Goal: Task Accomplishment & Management: Manage account settings

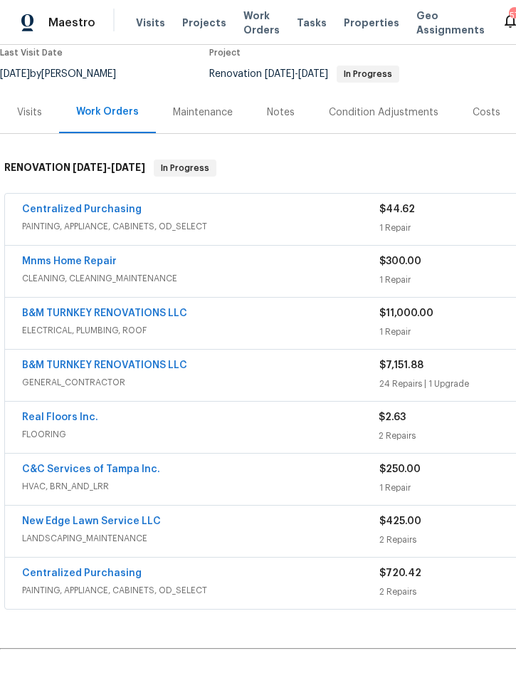
scroll to position [124, 0]
click at [233, 272] on span "CLEANING, CLEANING_MAINTENANCE" at bounding box center [200, 279] width 357 height 14
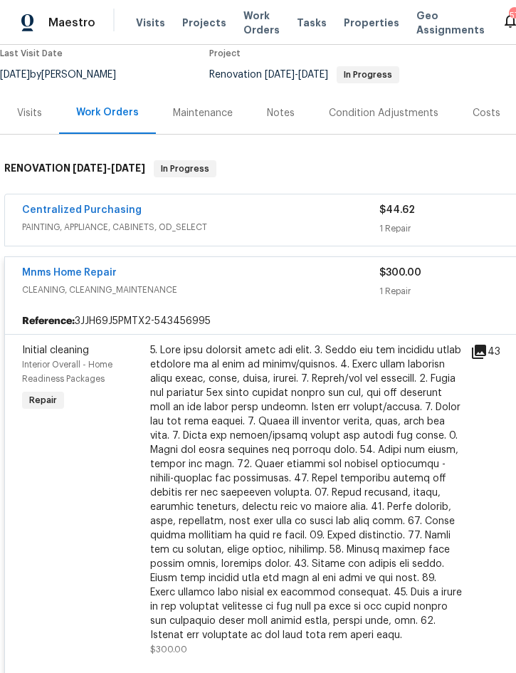
click at [298, 413] on div at bounding box center [306, 492] width 312 height 299
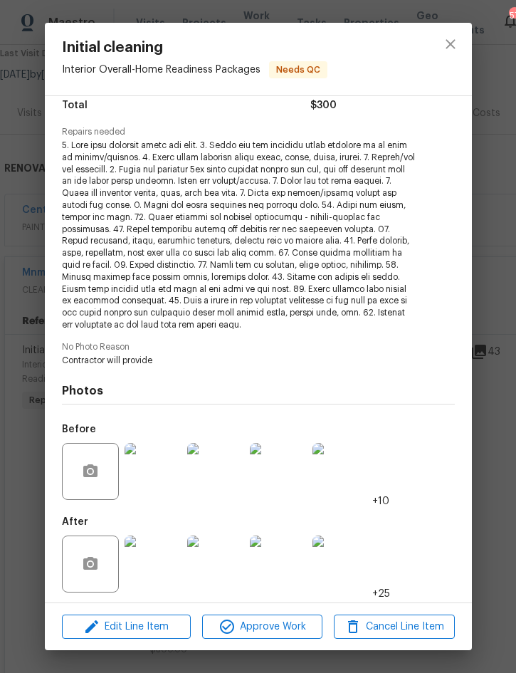
scroll to position [122, 0]
click at [162, 470] on img at bounding box center [153, 471] width 57 height 57
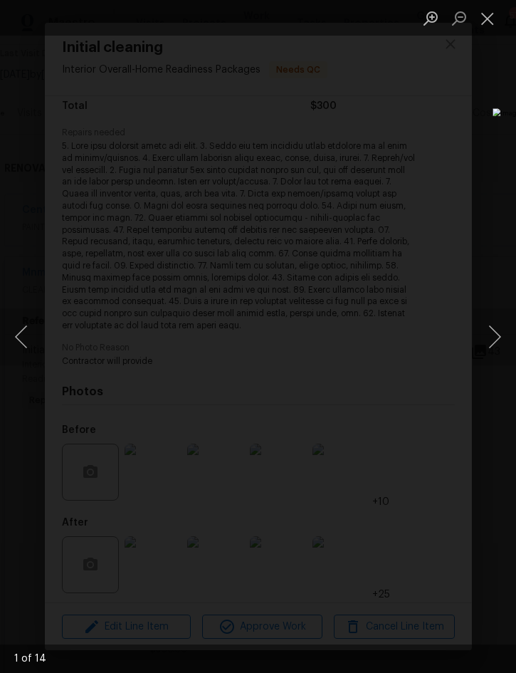
click at [498, 342] on button "Next image" at bounding box center [494, 336] width 43 height 57
click at [504, 342] on button "Next image" at bounding box center [494, 336] width 43 height 57
click at [500, 345] on button "Next image" at bounding box center [494, 336] width 43 height 57
click at [499, 345] on button "Next image" at bounding box center [494, 336] width 43 height 57
click at [496, 341] on button "Next image" at bounding box center [494, 336] width 43 height 57
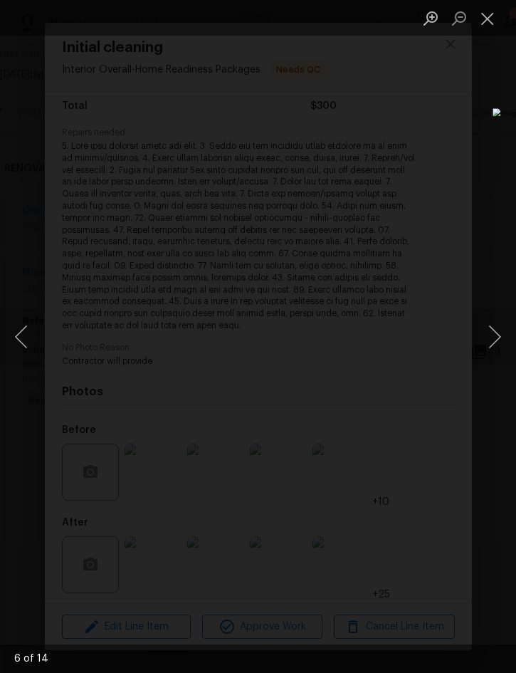
click at [500, 338] on button "Next image" at bounding box center [494, 336] width 43 height 57
click at [507, 342] on button "Next image" at bounding box center [494, 336] width 43 height 57
click at [505, 337] on button "Next image" at bounding box center [494, 336] width 43 height 57
click at [503, 337] on button "Next image" at bounding box center [494, 336] width 43 height 57
click at [503, 335] on button "Next image" at bounding box center [494, 336] width 43 height 57
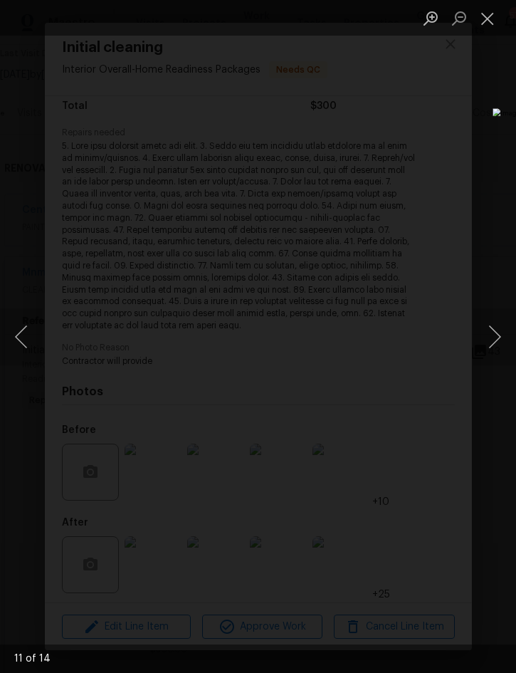
click at [501, 334] on button "Next image" at bounding box center [494, 336] width 43 height 57
click at [498, 334] on button "Next image" at bounding box center [494, 336] width 43 height 57
click at [500, 335] on button "Next image" at bounding box center [494, 336] width 43 height 57
click at [503, 334] on button "Next image" at bounding box center [494, 336] width 43 height 57
click at [500, 333] on button "Next image" at bounding box center [494, 336] width 43 height 57
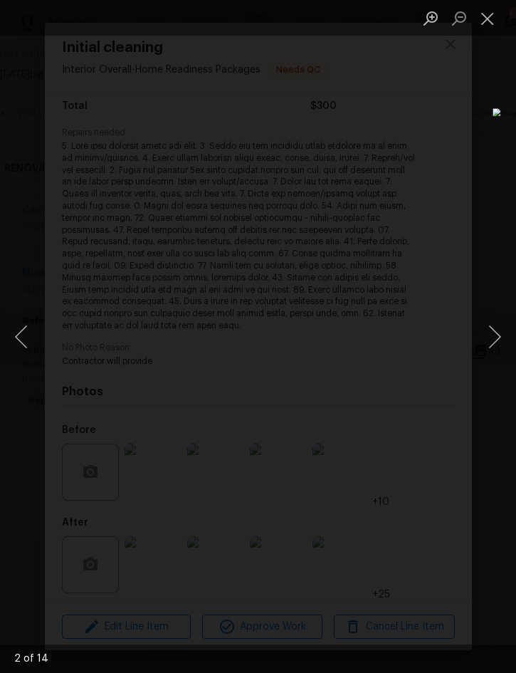
click at [503, 337] on button "Next image" at bounding box center [494, 336] width 43 height 57
click at [489, 21] on button "Close lightbox" at bounding box center [487, 18] width 28 height 25
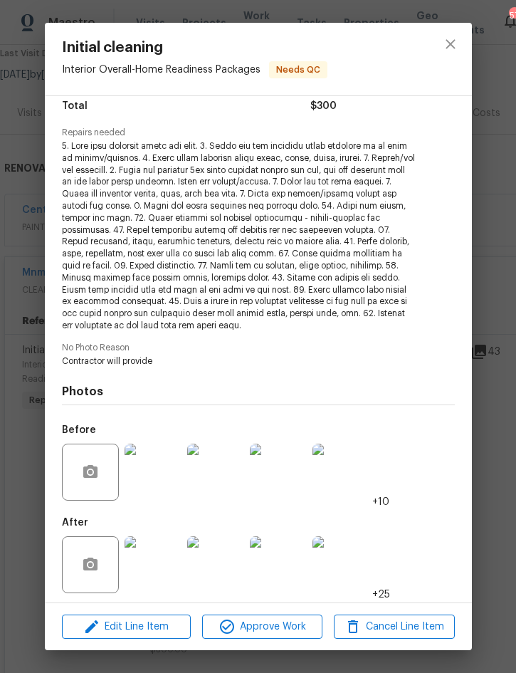
click at [152, 558] on img at bounding box center [153, 564] width 57 height 57
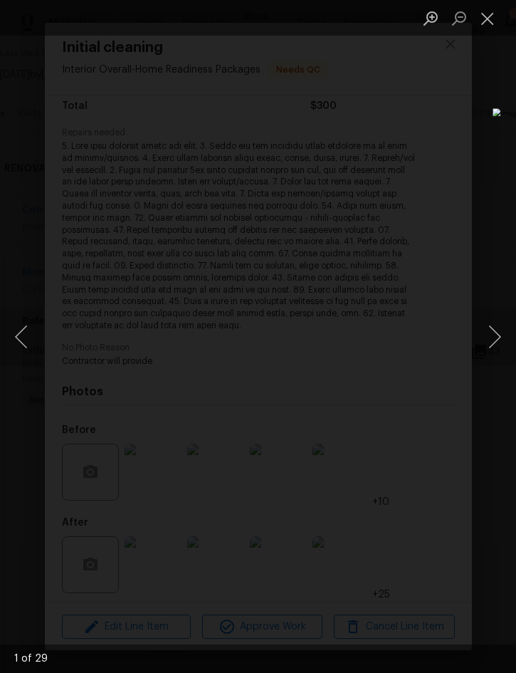
click at [508, 340] on button "Next image" at bounding box center [494, 336] width 43 height 57
click at [501, 344] on button "Next image" at bounding box center [494, 336] width 43 height 57
click at [498, 341] on button "Next image" at bounding box center [494, 336] width 43 height 57
click at [497, 337] on button "Next image" at bounding box center [494, 336] width 43 height 57
click at [498, 340] on button "Next image" at bounding box center [494, 336] width 43 height 57
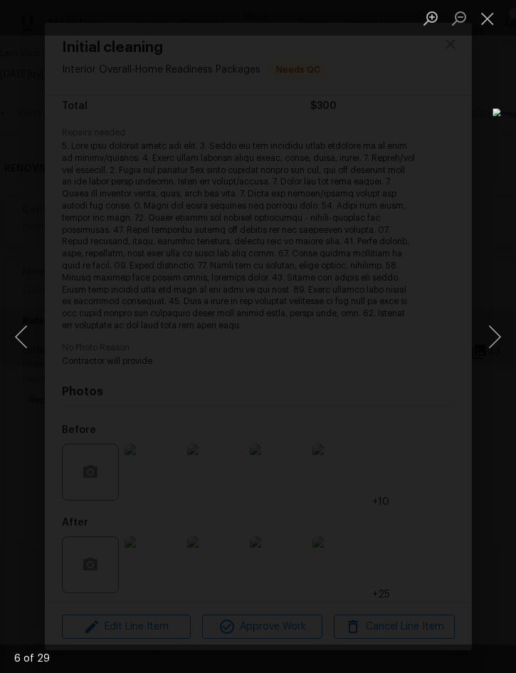
click at [500, 341] on button "Next image" at bounding box center [494, 336] width 43 height 57
click at [500, 342] on button "Next image" at bounding box center [494, 336] width 43 height 57
click at [493, 337] on button "Next image" at bounding box center [494, 336] width 43 height 57
click at [495, 340] on button "Next image" at bounding box center [494, 336] width 43 height 57
click at [497, 342] on button "Next image" at bounding box center [494, 336] width 43 height 57
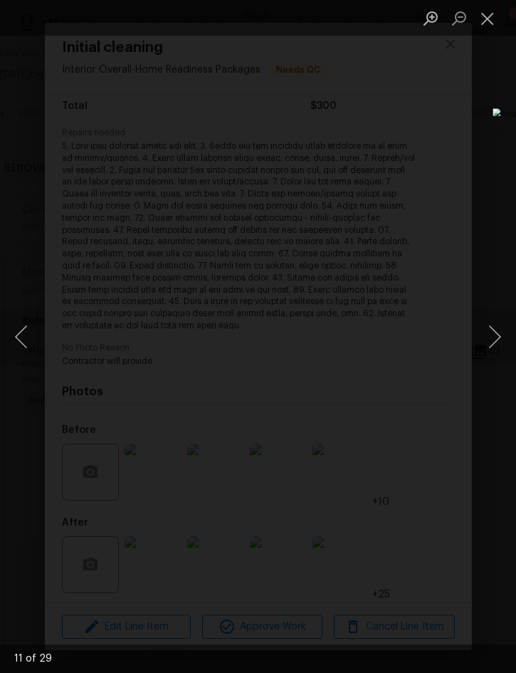
click at [498, 340] on button "Next image" at bounding box center [494, 336] width 43 height 57
click at [497, 342] on button "Next image" at bounding box center [494, 336] width 43 height 57
click at [498, 344] on button "Next image" at bounding box center [494, 336] width 43 height 57
click at [485, 16] on button "Close lightbox" at bounding box center [487, 18] width 28 height 25
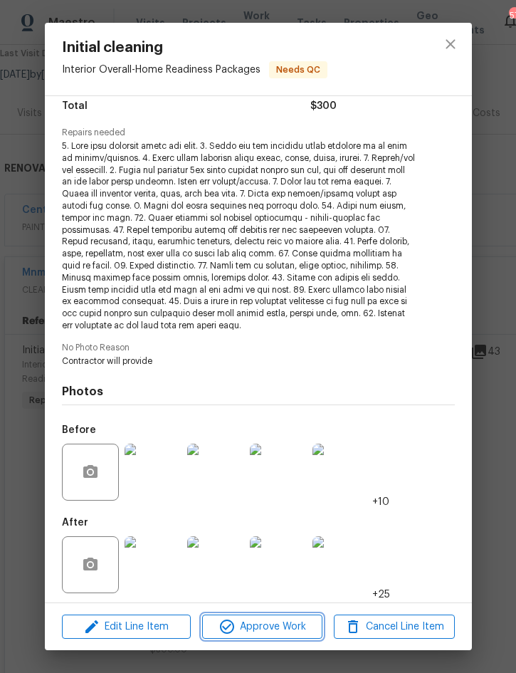
click at [283, 628] on span "Approve Work" at bounding box center [262, 627] width 112 height 18
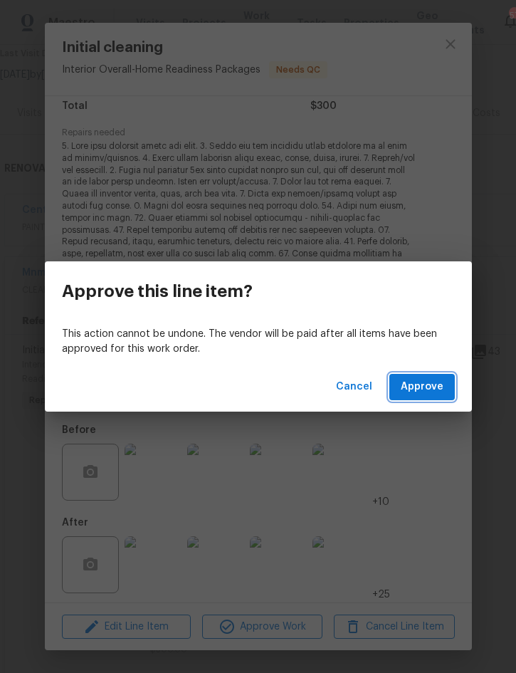
click at [426, 389] on span "Approve" at bounding box center [422, 387] width 43 height 18
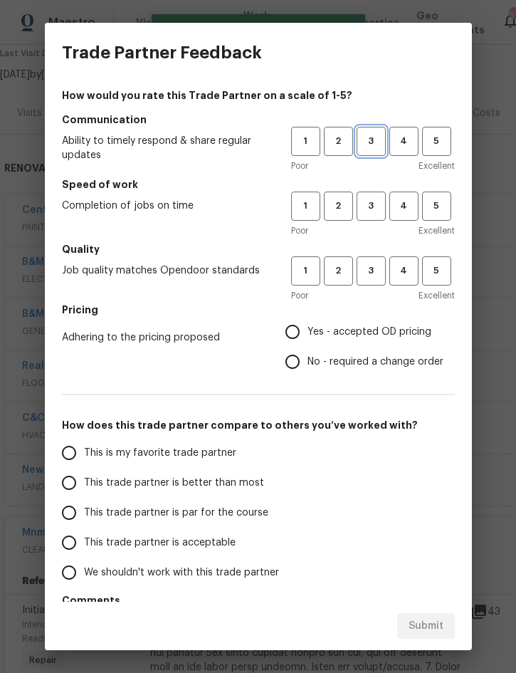
click at [363, 144] on span "3" at bounding box center [371, 141] width 26 height 16
click at [371, 209] on span "3" at bounding box center [371, 206] width 26 height 16
click at [376, 277] on span "3" at bounding box center [371, 271] width 26 height 16
click at [377, 335] on span "Yes - accepted OD pricing" at bounding box center [370, 332] width 124 height 15
click at [308, 335] on input "Yes - accepted OD pricing" at bounding box center [293, 332] width 30 height 30
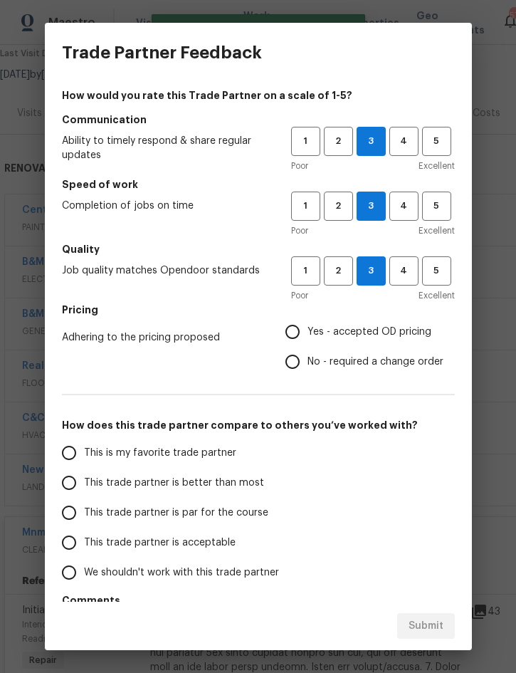
radio input "true"
click at [246, 495] on label "This trade partner is better than most" at bounding box center [166, 483] width 225 height 30
click at [84, 495] on input "This trade partner is better than most" at bounding box center [69, 483] width 30 height 30
click at [437, 621] on span "Submit" at bounding box center [426, 626] width 35 height 18
radio input "true"
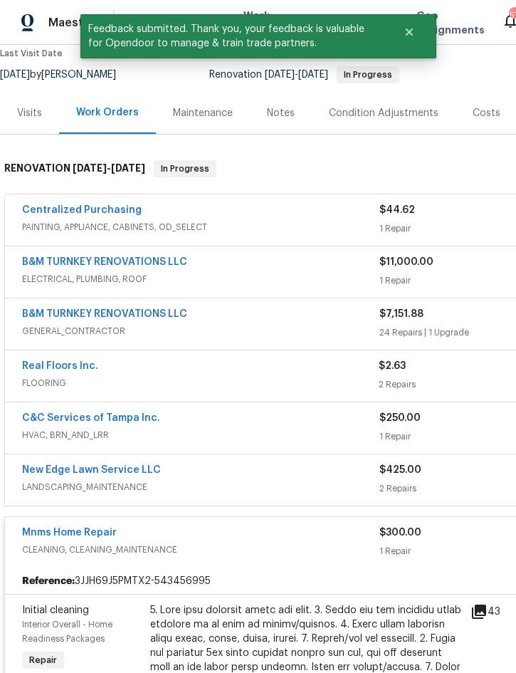
click at [65, 309] on link "B&M TURNKEY RENOVATIONS LLC" at bounding box center [104, 314] width 165 height 10
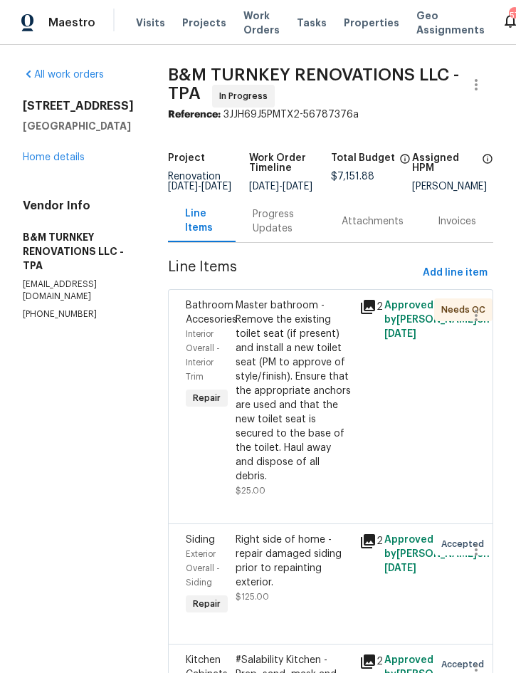
scroll to position [0, 7]
click at [437, 264] on span "Add line item" at bounding box center [455, 273] width 65 height 18
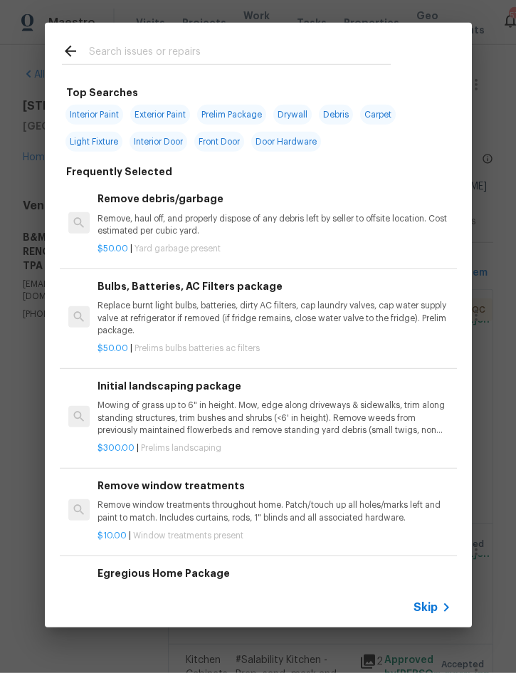
click at [216, 56] on input "text" at bounding box center [240, 53] width 302 height 21
type input "Toilet"
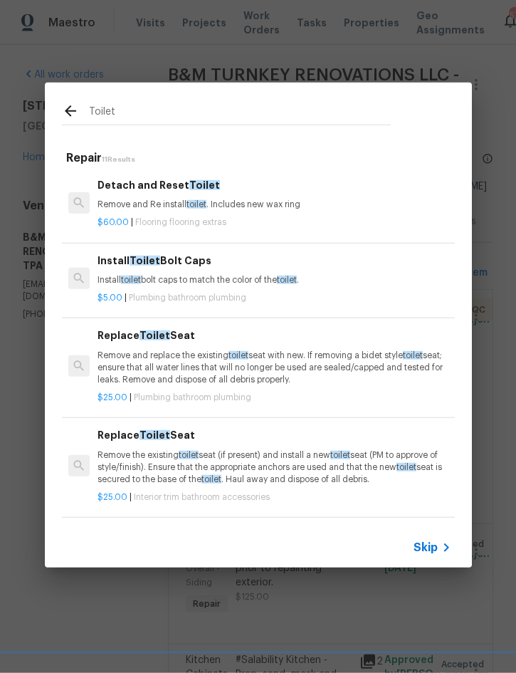
click at [162, 185] on h6 "Detach and Reset Toilet" at bounding box center [274, 185] width 353 height 16
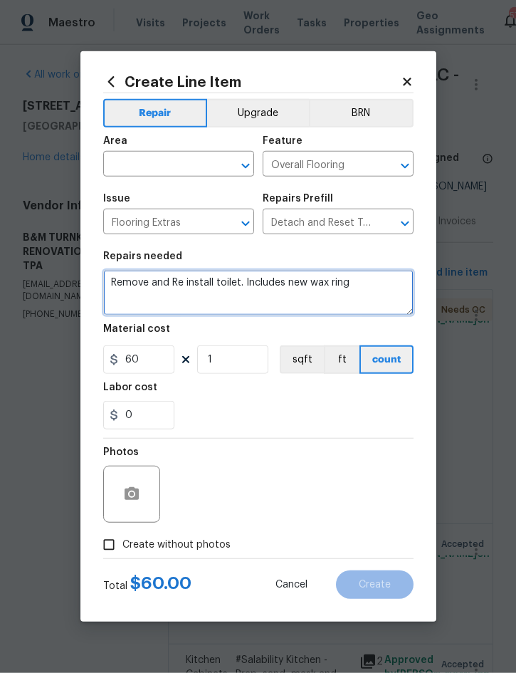
click at [117, 279] on textarea "Remove and Re install toilet. Includes new wax ring" at bounding box center [258, 293] width 310 height 46
type textarea "Master bathroom - Remove and Re install toilet. Includes new wax ring"
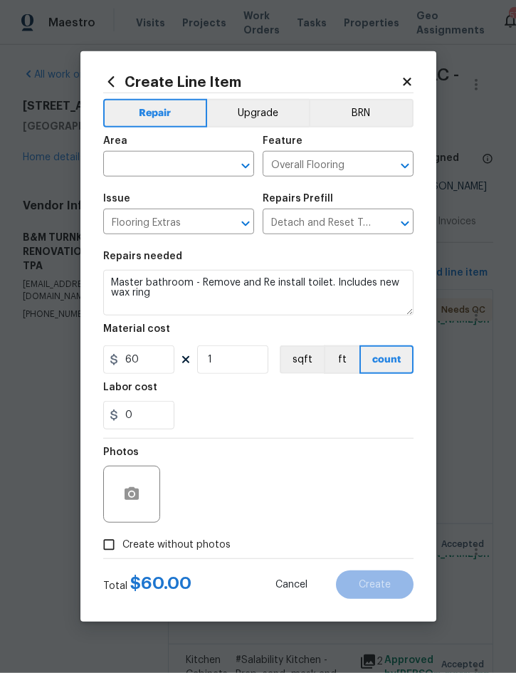
click at [152, 162] on input "text" at bounding box center [158, 165] width 111 height 22
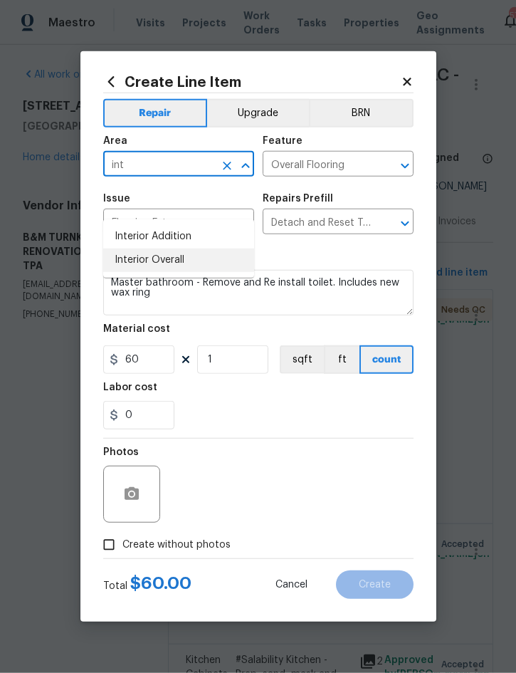
click at [172, 248] on li "Interior Overall" at bounding box center [178, 259] width 151 height 23
type input "Interior Overall"
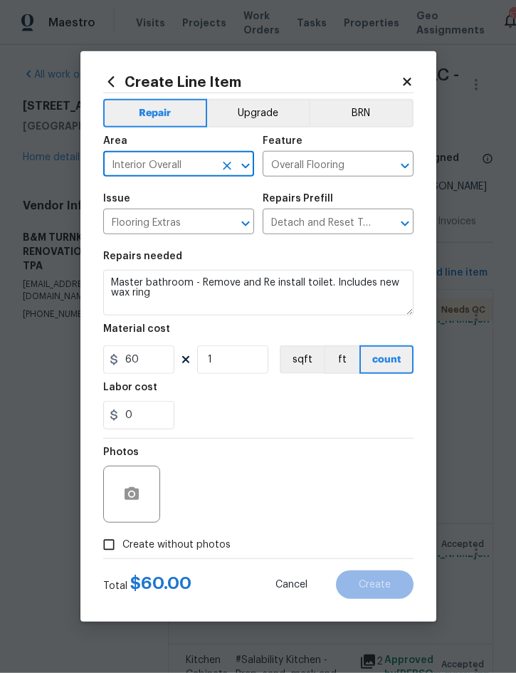
click at [143, 556] on label "Create without photos" at bounding box center [162, 544] width 135 height 27
click at [122, 556] on input "Create without photos" at bounding box center [108, 544] width 27 height 27
checkbox input "true"
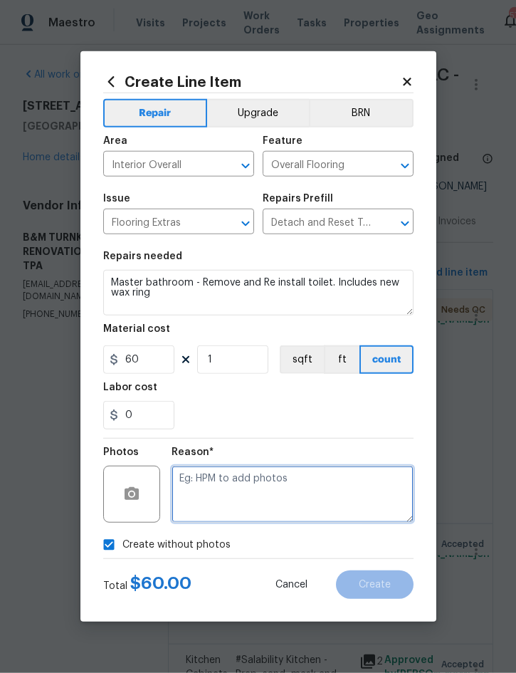
click at [306, 487] on textarea at bounding box center [293, 494] width 242 height 57
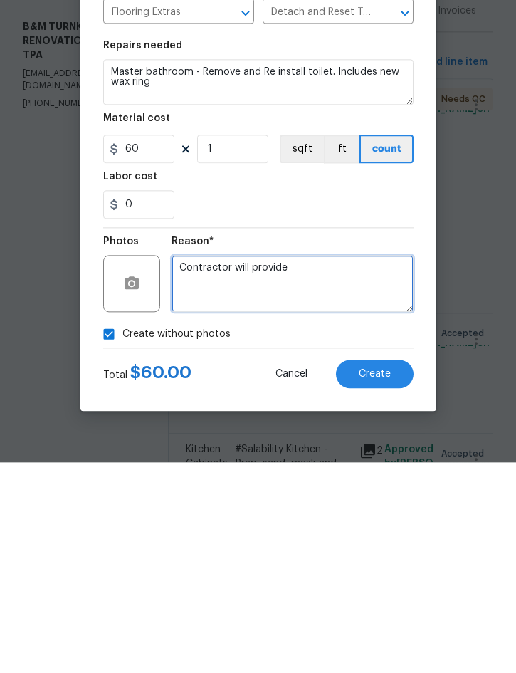
type textarea "Contractor will provide"
click at [367, 579] on span "Create" at bounding box center [375, 584] width 32 height 11
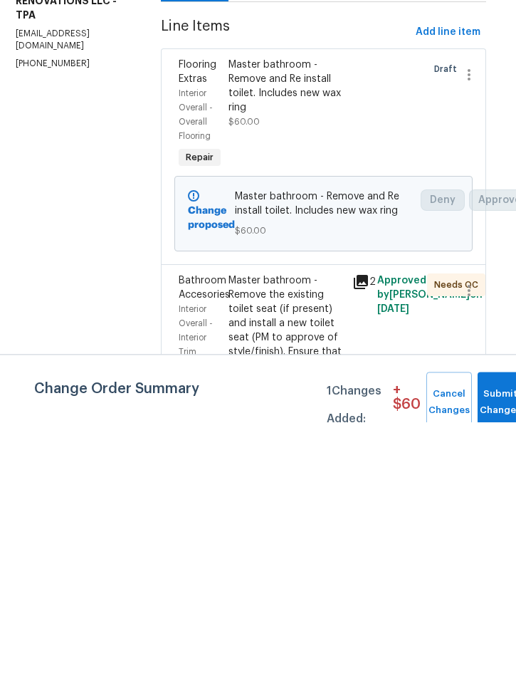
scroll to position [40, 0]
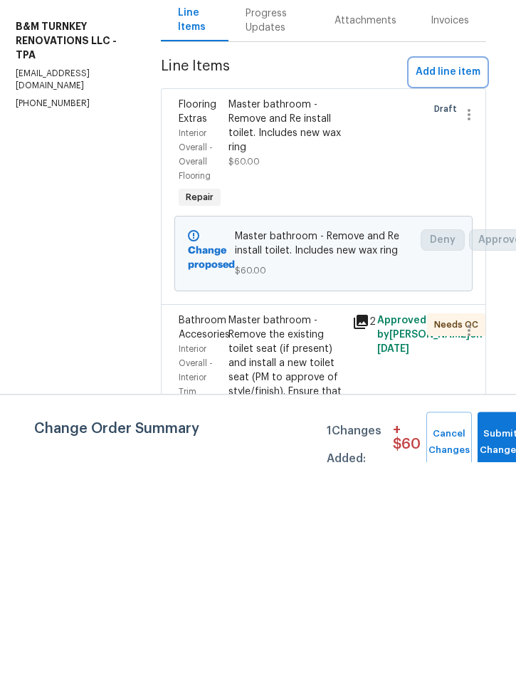
click at [453, 274] on span "Add line item" at bounding box center [448, 283] width 65 height 18
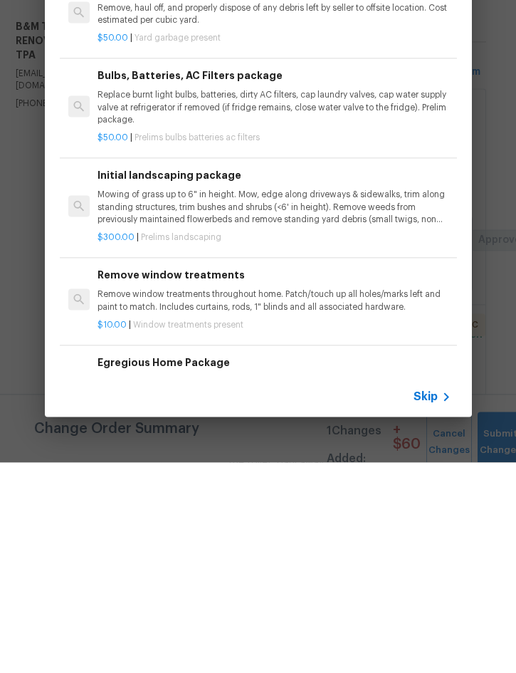
click at [213, 177] on div "Remove debris/garbage Remove, haul off, and properly dispose of any debris left…" at bounding box center [258, 223] width 397 height 92
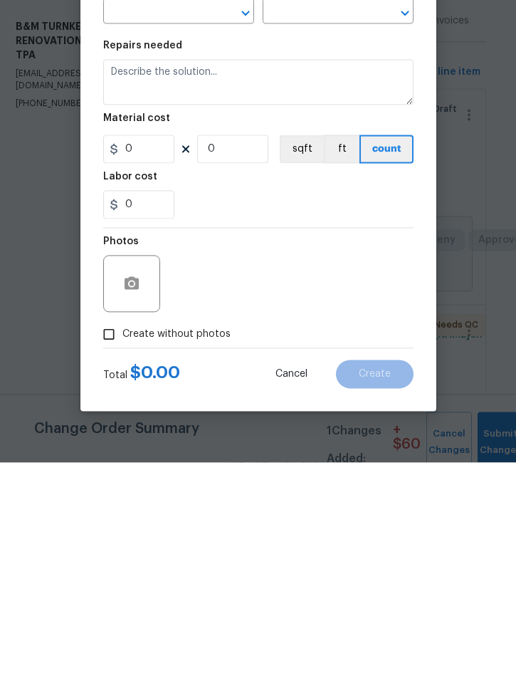
type input "Debris/garbage on site"
type input "Remove debris/garbage $50.00"
type textarea "Remove, haul off, and properly dispose of any debris left by seller to offsite …"
type input "50"
type input "1"
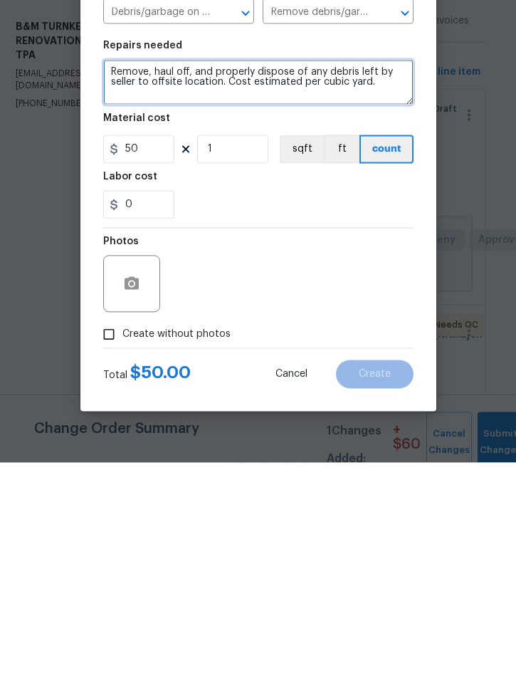
click at [402, 270] on textarea "Remove, haul off, and properly dispose of any debris left by seller to offsite …" at bounding box center [258, 293] width 310 height 46
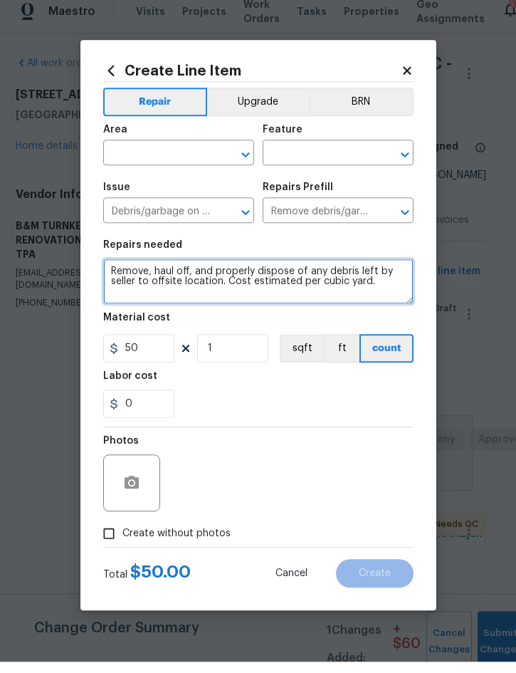
scroll to position [0, 0]
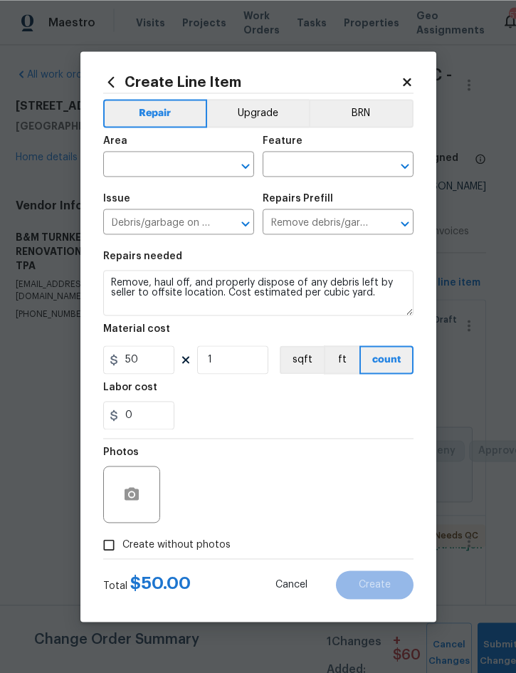
click at [109, 75] on icon at bounding box center [111, 82] width 16 height 16
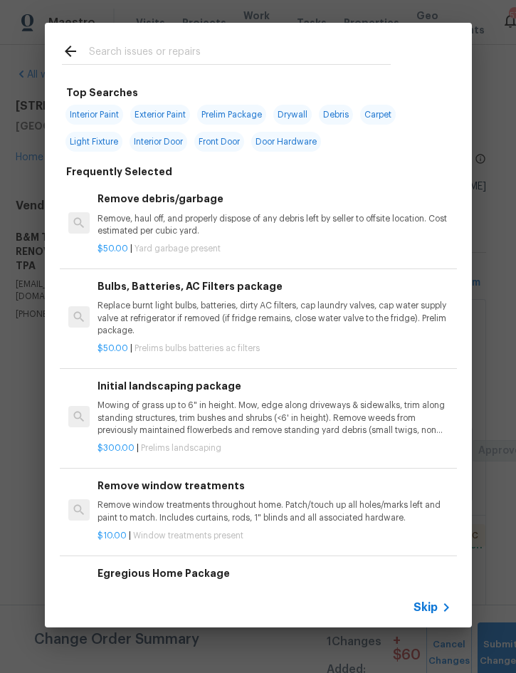
click at [107, 56] on input "text" at bounding box center [240, 53] width 302 height 21
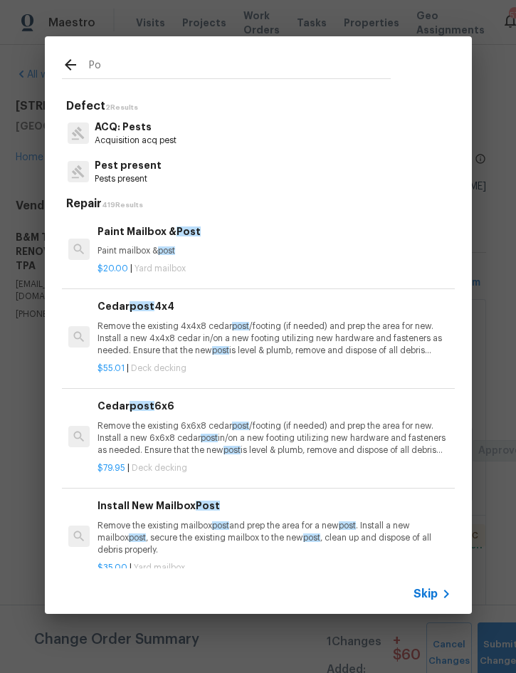
type input "P"
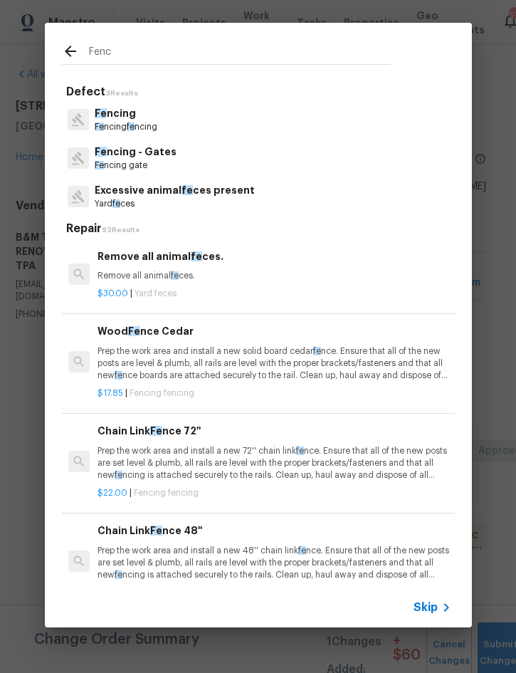
type input "Fence"
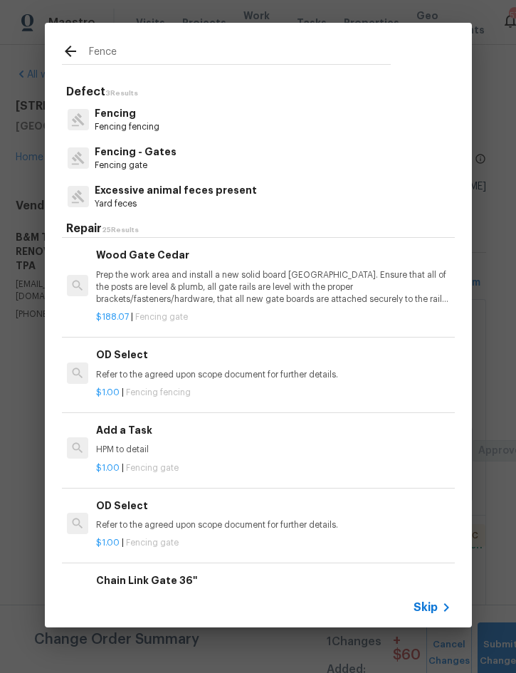
scroll to position [675, 1]
click at [136, 446] on p "HPM to detail" at bounding box center [272, 449] width 353 height 12
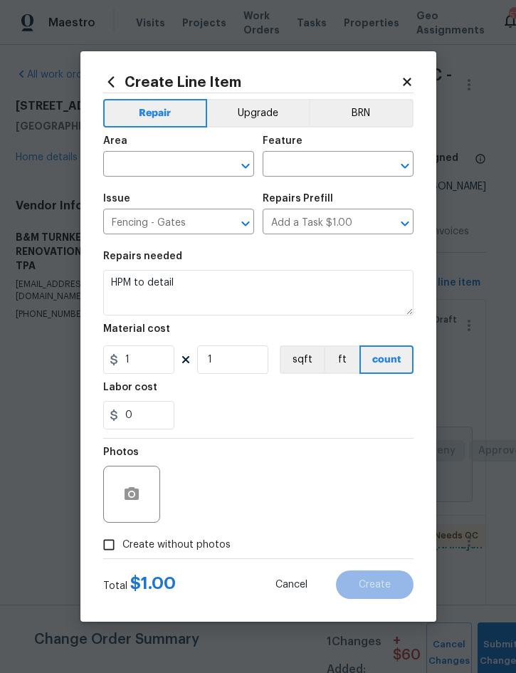
click at [164, 161] on input "text" at bounding box center [158, 165] width 111 height 22
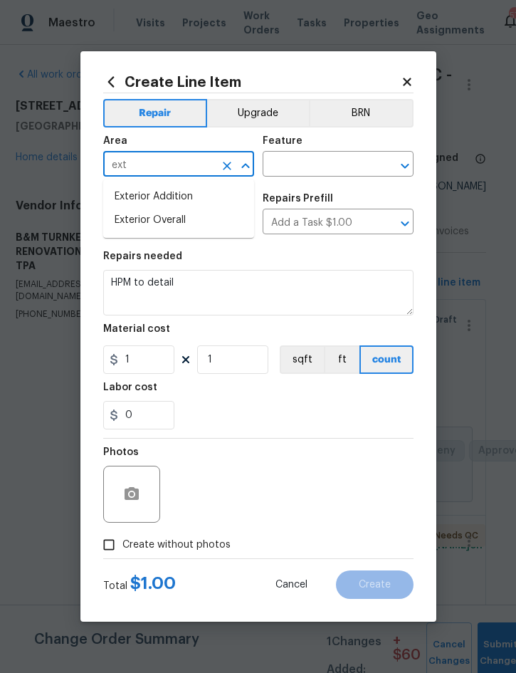
click at [180, 222] on li "Exterior Overall" at bounding box center [178, 220] width 151 height 23
type input "Exterior Overall"
click at [315, 159] on input "text" at bounding box center [318, 165] width 111 height 22
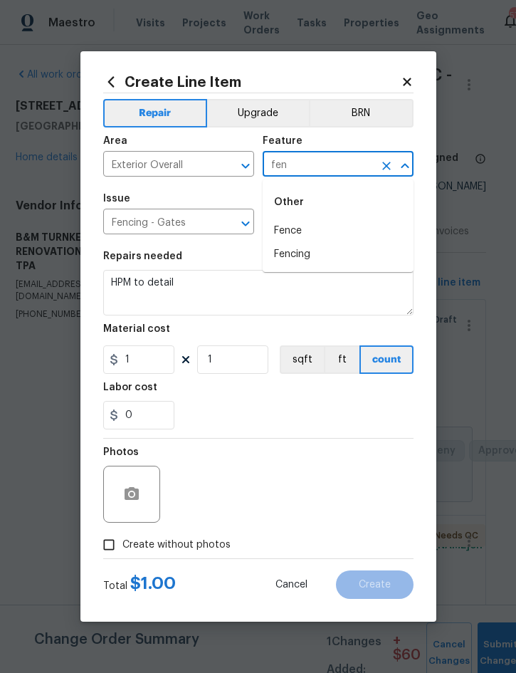
click at [305, 230] on li "Fence" at bounding box center [338, 230] width 151 height 23
type input "Fence"
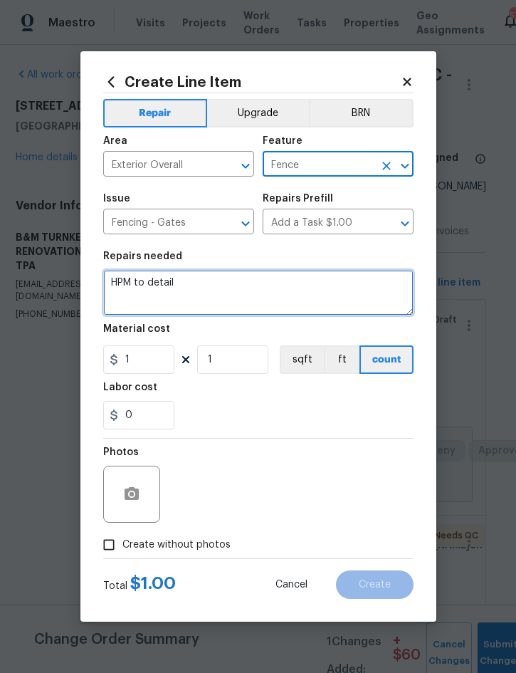
click at [121, 282] on textarea "HPM to detail" at bounding box center [258, 293] width 310 height 46
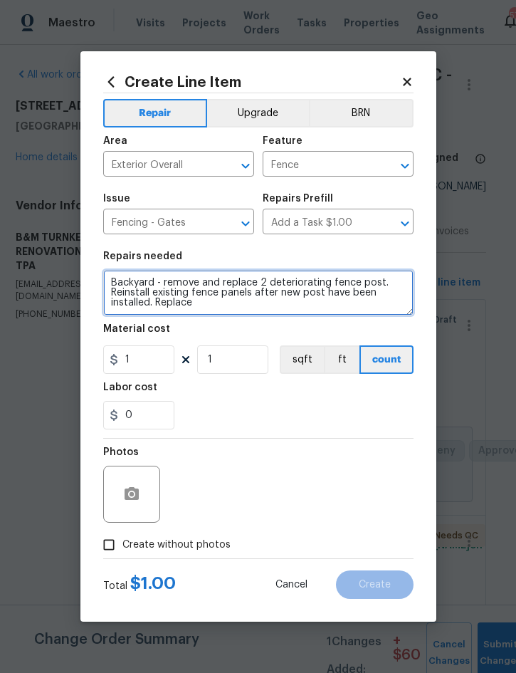
type textarea "Backyard - remove and replace 2 deteriorating fence post. Reinstall existing fe…"
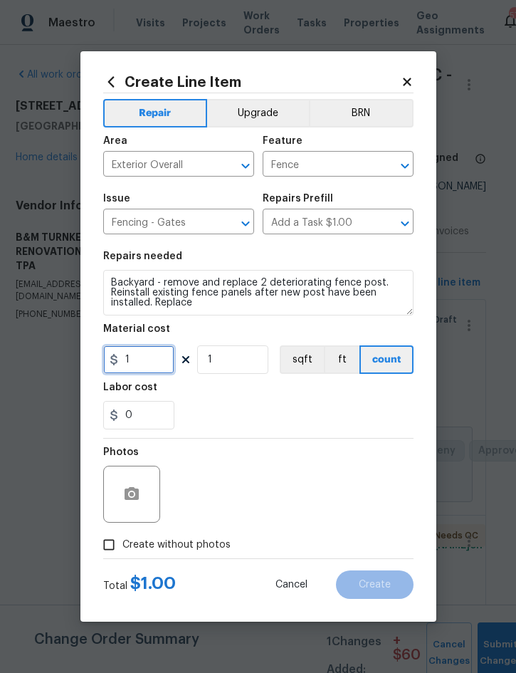
click at [151, 362] on input "1" at bounding box center [138, 359] width 71 height 28
type input "75"
click at [170, 551] on span "Create without photos" at bounding box center [176, 544] width 108 height 15
click at [122, 551] on input "Create without photos" at bounding box center [108, 544] width 27 height 27
checkbox input "true"
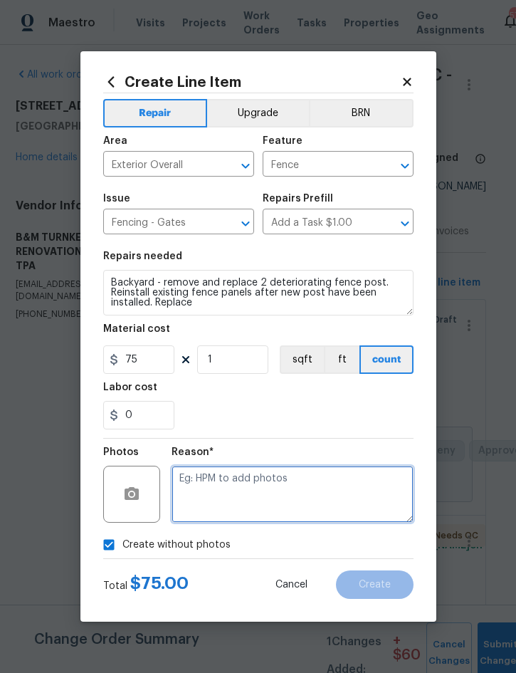
click at [278, 488] on textarea at bounding box center [293, 494] width 242 height 57
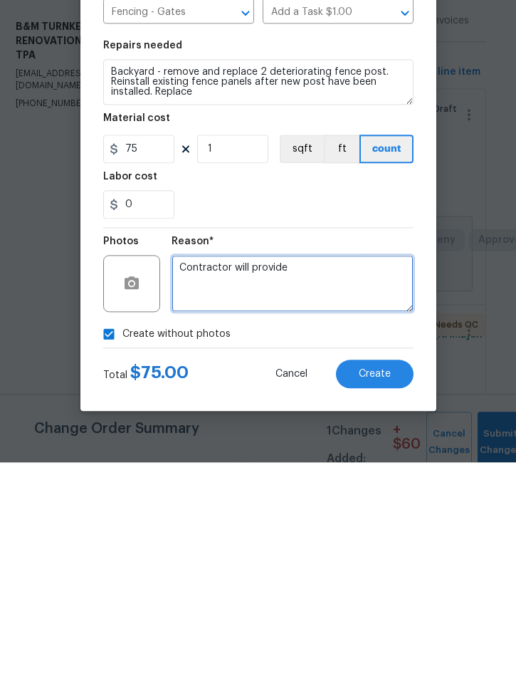
type textarea "Contractor will provide"
click at [380, 579] on span "Create" at bounding box center [375, 584] width 32 height 11
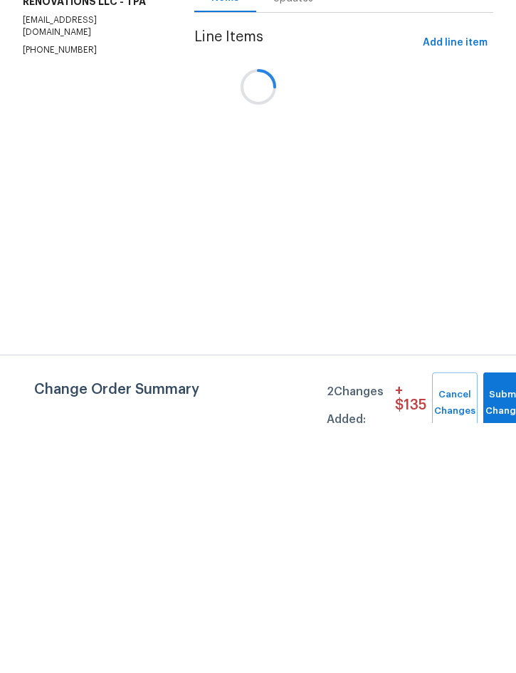
scroll to position [40, 0]
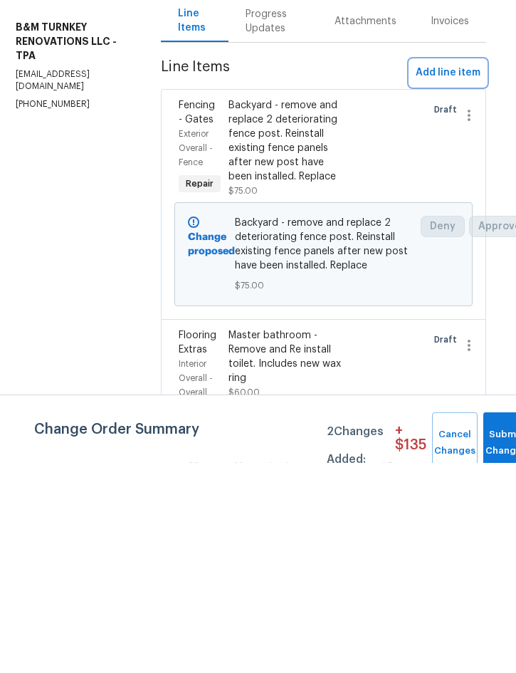
click at [449, 274] on span "Add line item" at bounding box center [448, 283] width 65 height 18
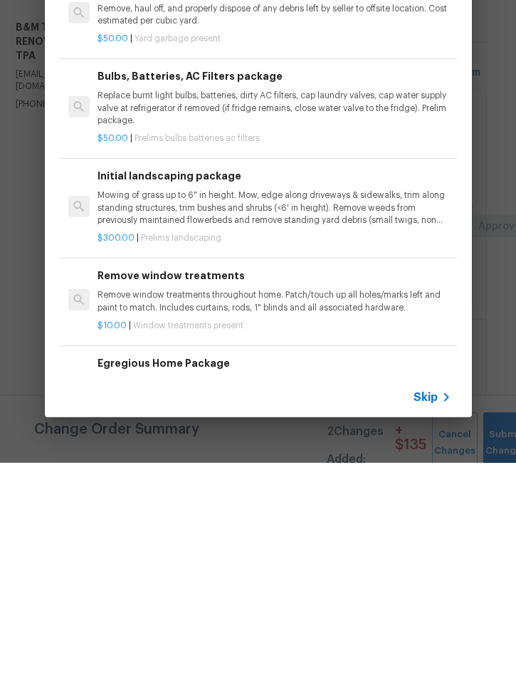
click at [219, 244] on span "Yard garbage present" at bounding box center [178, 248] width 86 height 9
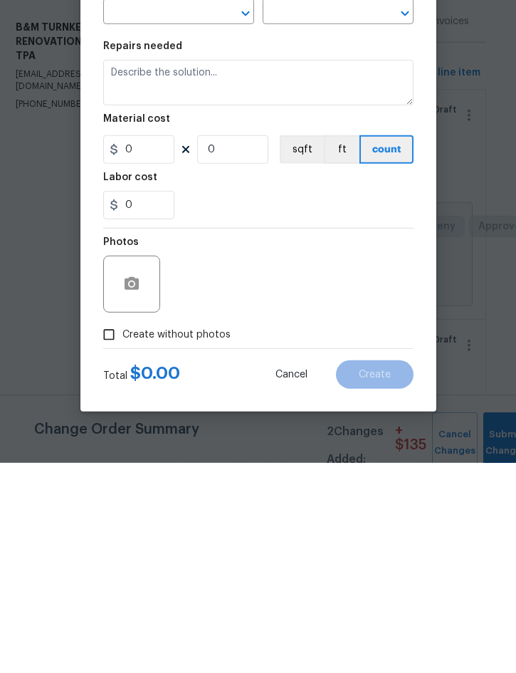
type input "Debris/garbage on site"
type input "Remove debris/garbage $50.00"
type textarea "Remove, haul off, and properly dispose of any debris left by seller to offsite …"
type input "50"
type input "1"
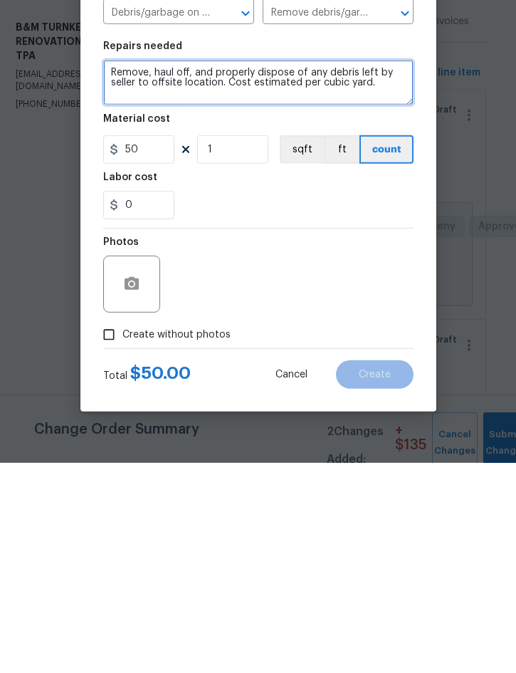
click at [105, 270] on textarea "Remove, haul off, and properly dispose of any debris left by seller to offsite …" at bounding box center [258, 293] width 310 height 46
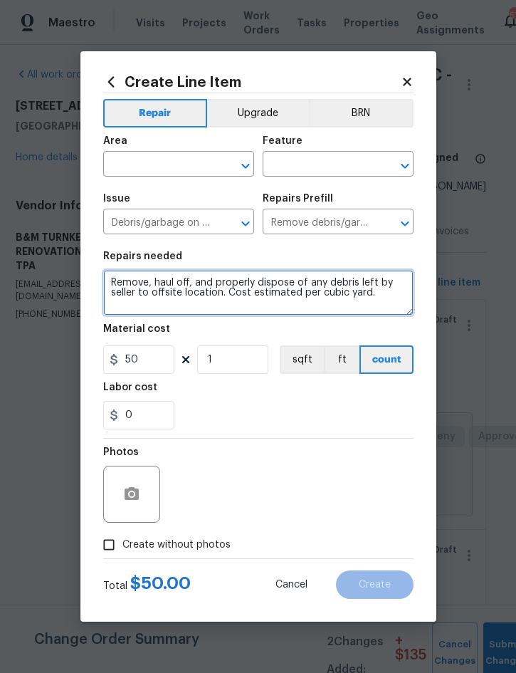
scroll to position [0, 0]
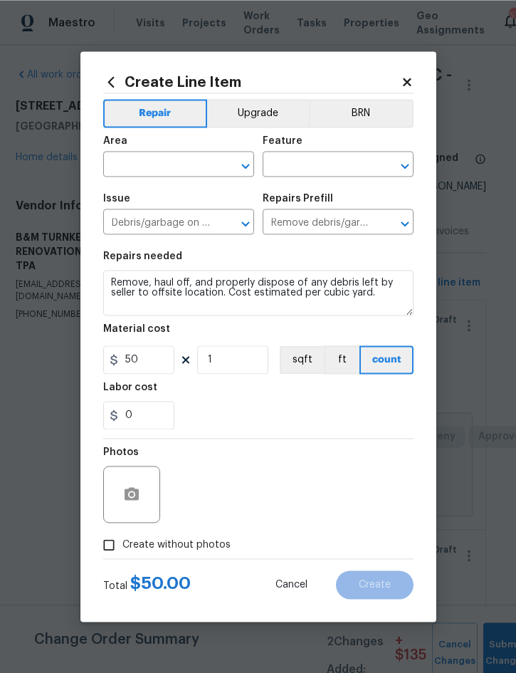
click at [110, 81] on icon at bounding box center [110, 81] width 6 height 11
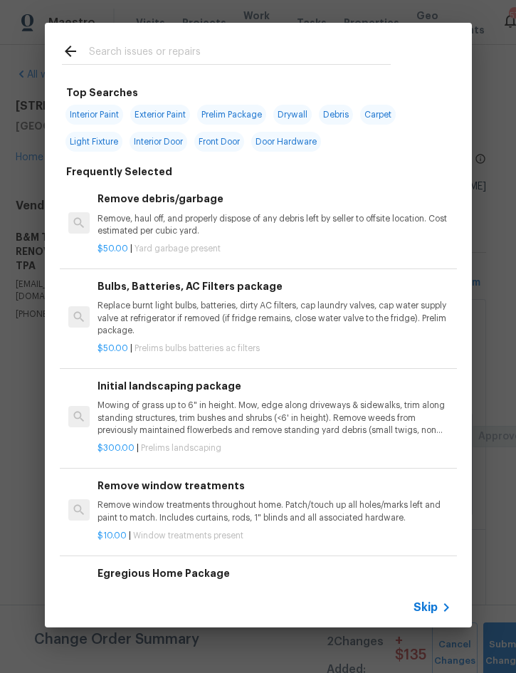
click at [224, 36] on div at bounding box center [226, 51] width 363 height 56
click at [253, 43] on input "text" at bounding box center [240, 53] width 302 height 21
type input "Faucet"
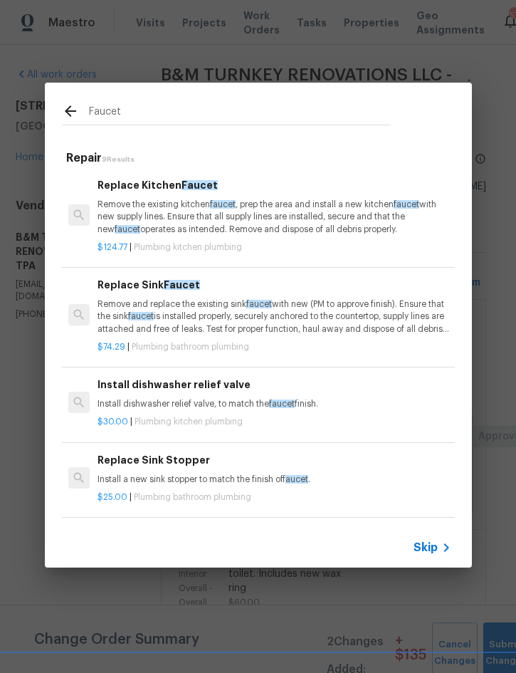
click at [256, 204] on p "Remove the existing kitchen faucet , prep the area and install a new kitchen fa…" at bounding box center [274, 217] width 353 height 36
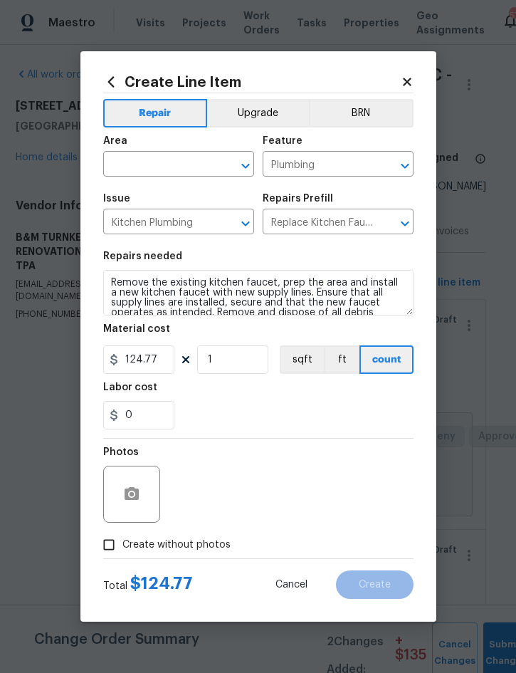
click at [170, 164] on input "text" at bounding box center [158, 165] width 111 height 22
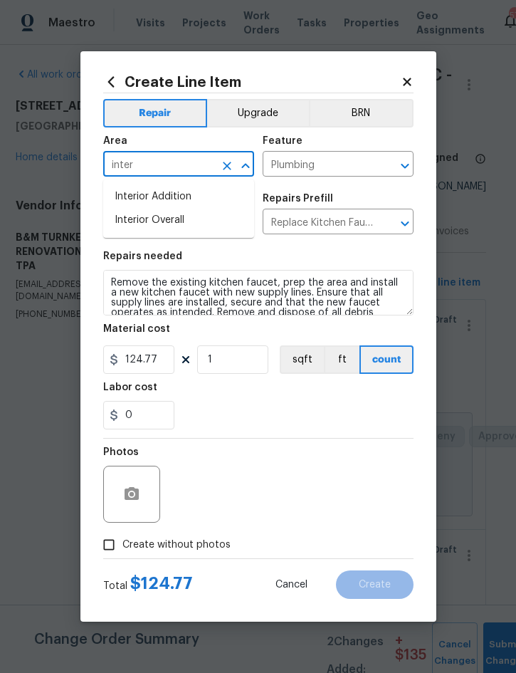
click at [187, 224] on li "Interior Overall" at bounding box center [178, 220] width 151 height 23
type input "Interior Overall"
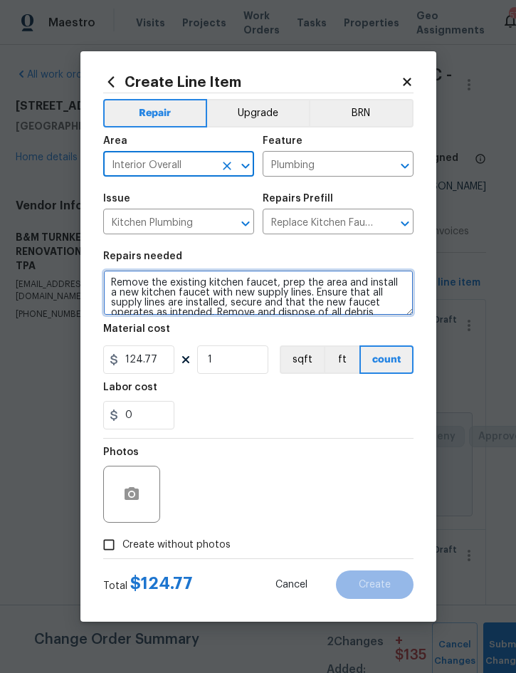
click at [104, 283] on textarea "Remove the existing kitchen faucet, prep the area and install a new kitchen fau…" at bounding box center [258, 293] width 310 height 46
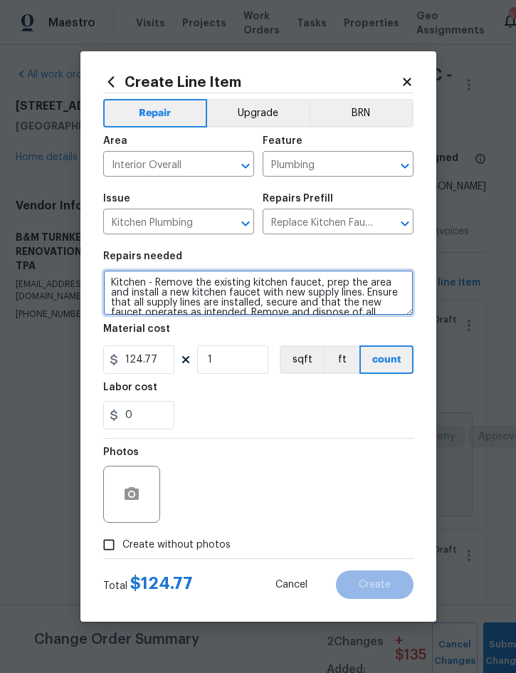
type textarea "Kitchen - Remove the existing kitchen faucet, prep the area and install a new k…"
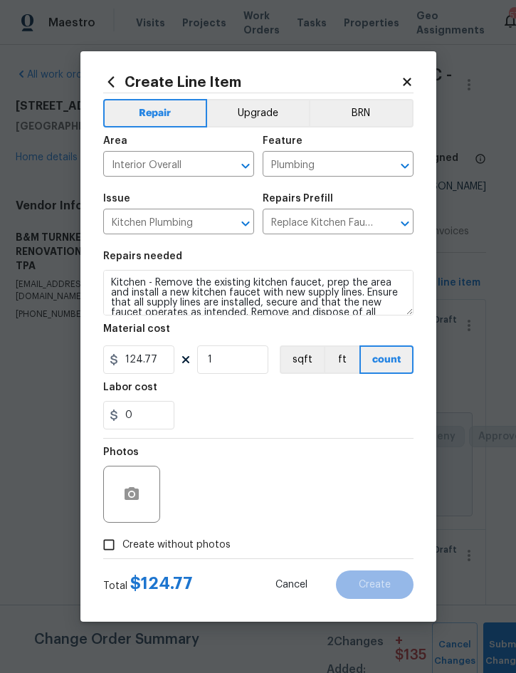
click at [198, 551] on span "Create without photos" at bounding box center [176, 544] width 108 height 15
click at [122, 551] on input "Create without photos" at bounding box center [108, 544] width 27 height 27
checkbox input "true"
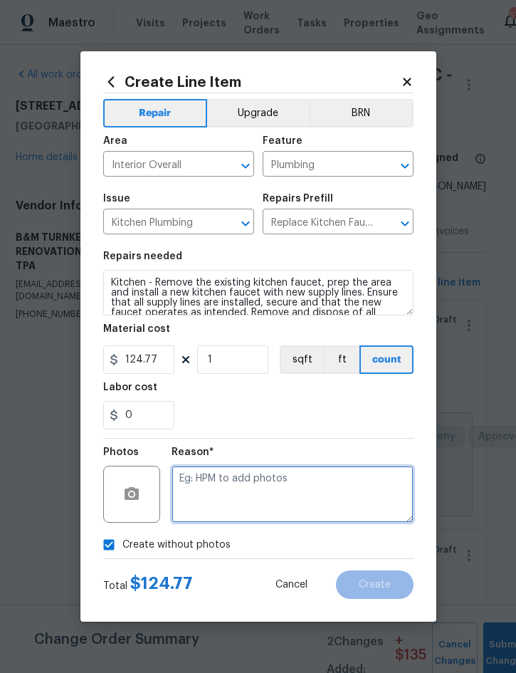
click at [300, 497] on textarea at bounding box center [293, 494] width 242 height 57
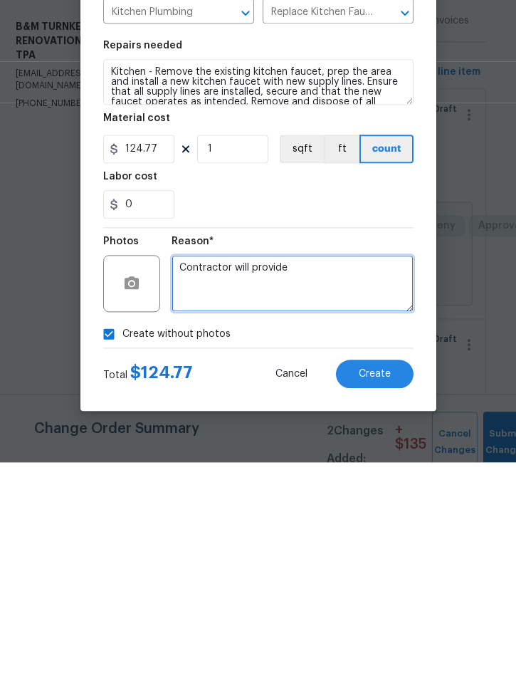
type textarea "Contractor will provide"
click at [376, 579] on span "Create" at bounding box center [375, 584] width 32 height 11
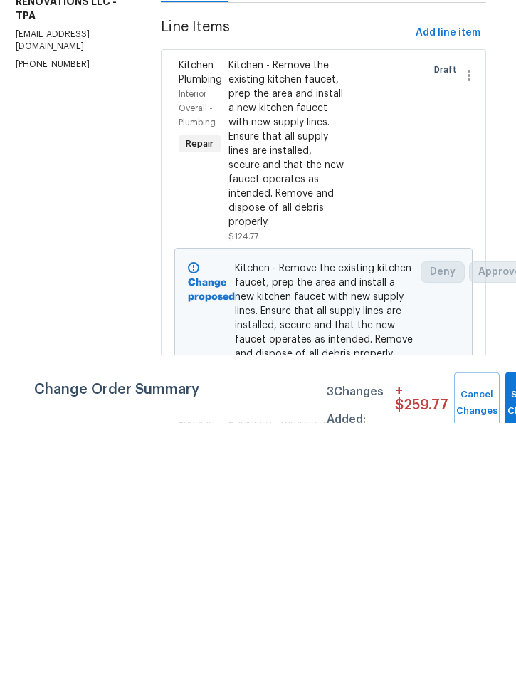
scroll to position [40, 0]
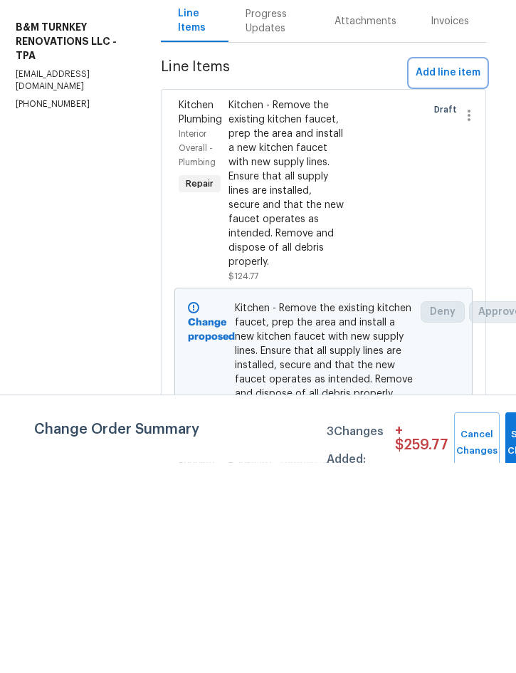
click at [445, 274] on span "Add line item" at bounding box center [448, 283] width 65 height 18
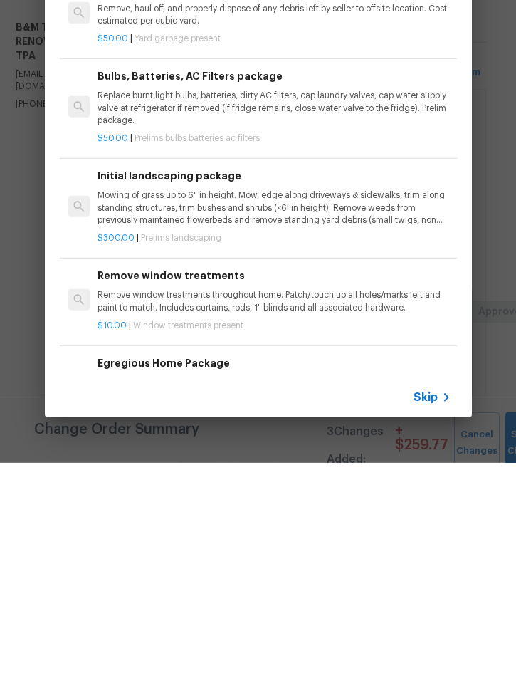
click at [232, 265] on div "Bulbs, Batteries, AC Filters package Replace burnt light bulbs, batteries, dirt…" at bounding box center [258, 317] width 397 height 104
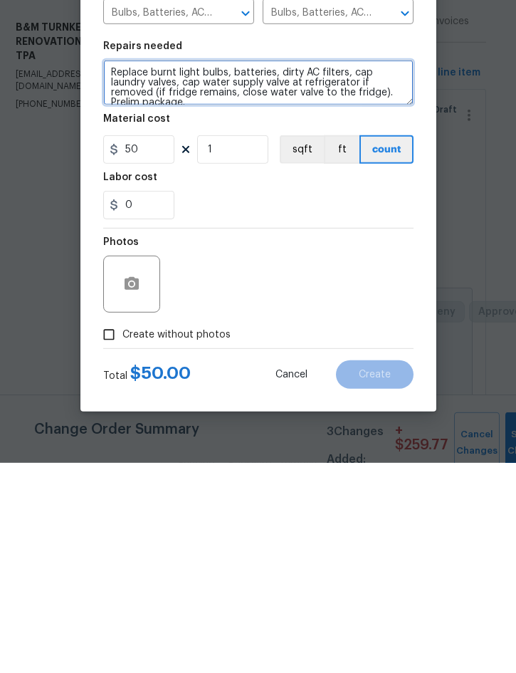
click at [124, 270] on textarea "Replace burnt light bulbs, batteries, dirty AC filters, cap laundry valves, cap…" at bounding box center [258, 293] width 310 height 46
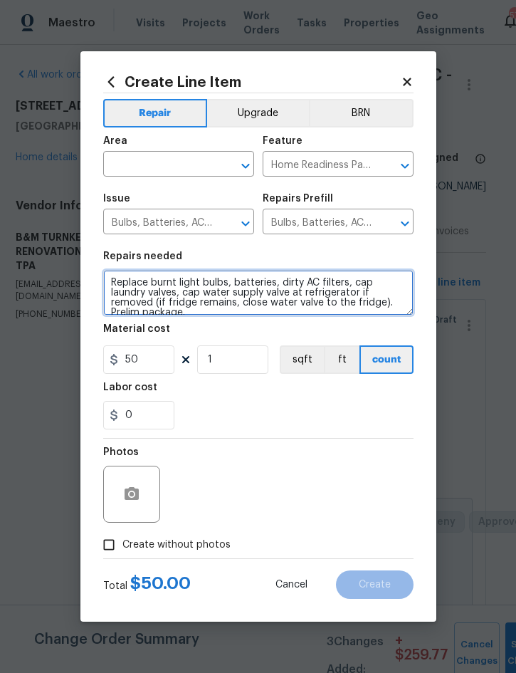
scroll to position [1, 0]
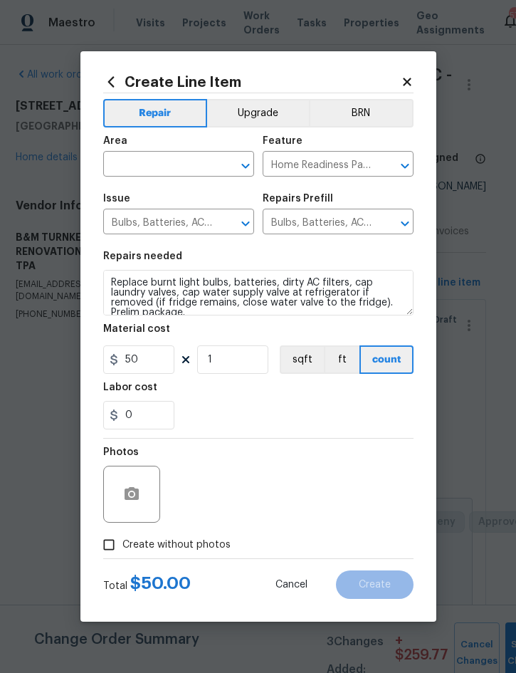
click at [111, 76] on icon at bounding box center [111, 82] width 16 height 16
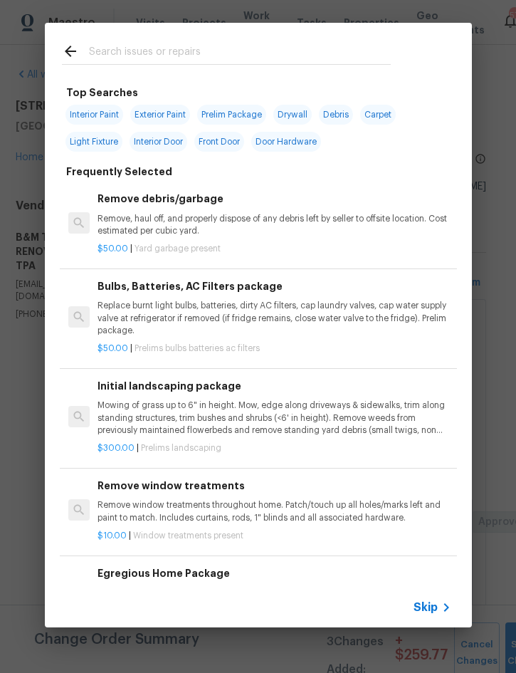
click at [172, 50] on input "text" at bounding box center [240, 53] width 302 height 21
type input "Cabin"
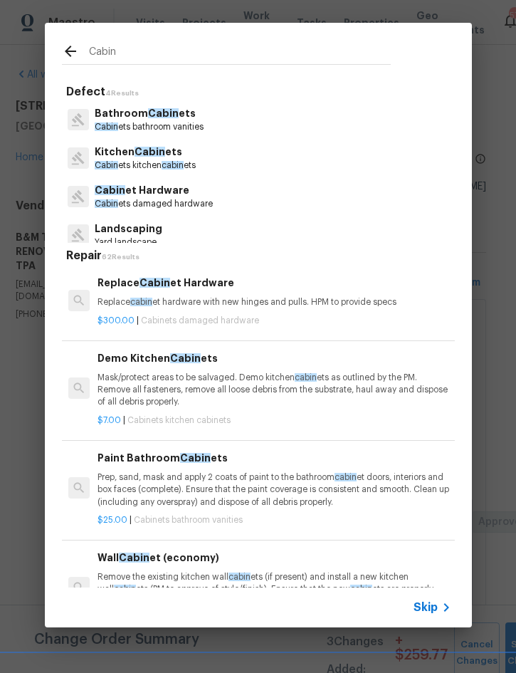
click at [164, 157] on p "Kitchen Cabin ets" at bounding box center [145, 151] width 101 height 15
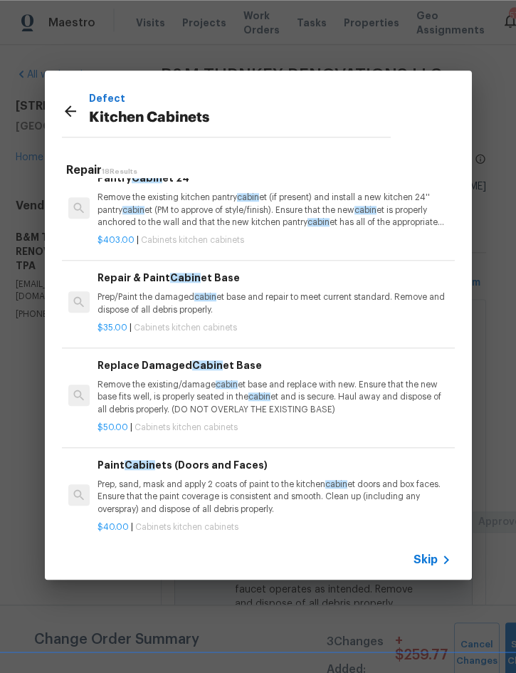
scroll to position [717, 0]
click at [154, 382] on p "Remove the existing/damage cabin et base and replace with new. Ensure that the …" at bounding box center [274, 397] width 353 height 36
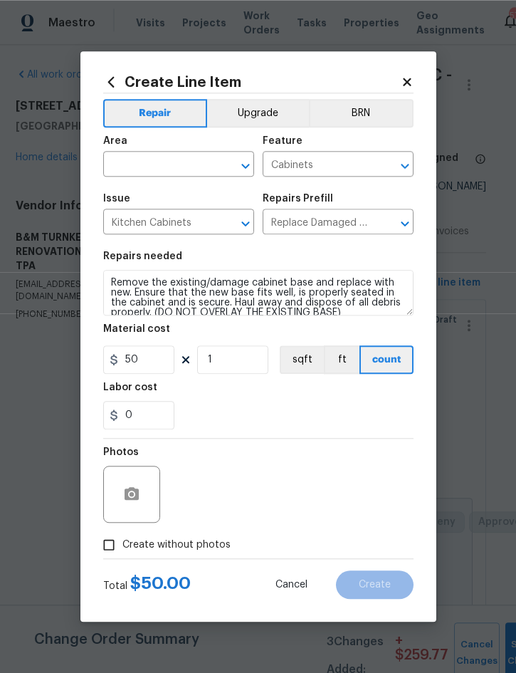
scroll to position [1, 0]
click at [162, 162] on input "text" at bounding box center [158, 165] width 111 height 22
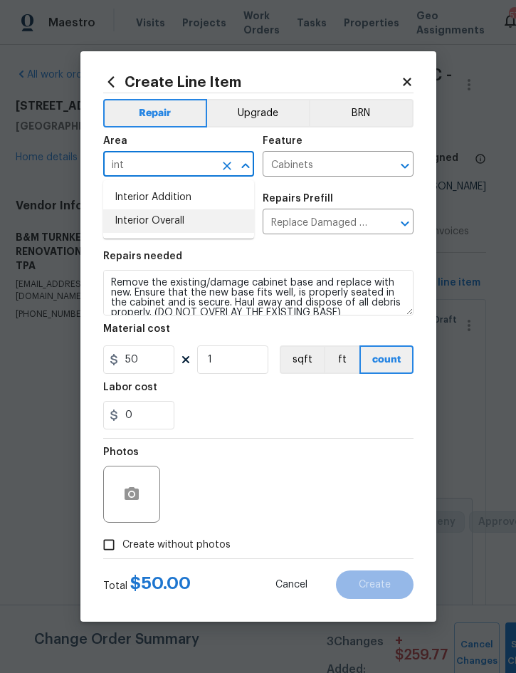
click at [177, 224] on li "Interior Overall" at bounding box center [178, 220] width 151 height 23
type input "Interior Overall"
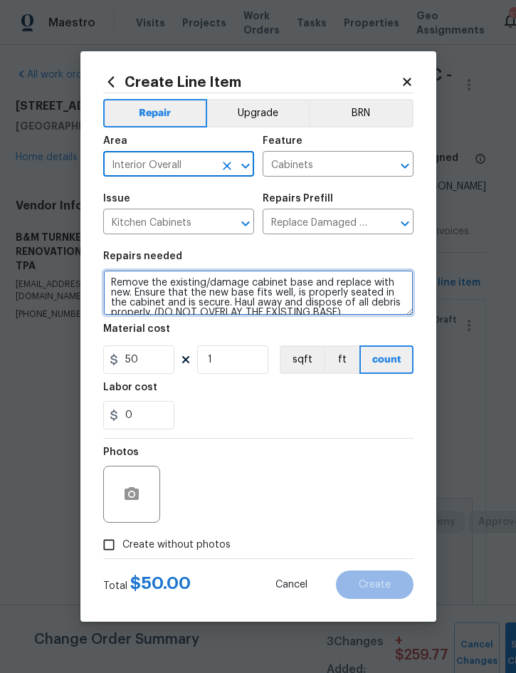
click at [111, 281] on textarea "Remove the existing/damage cabinet base and replace with new. Ensure that the n…" at bounding box center [258, 293] width 310 height 46
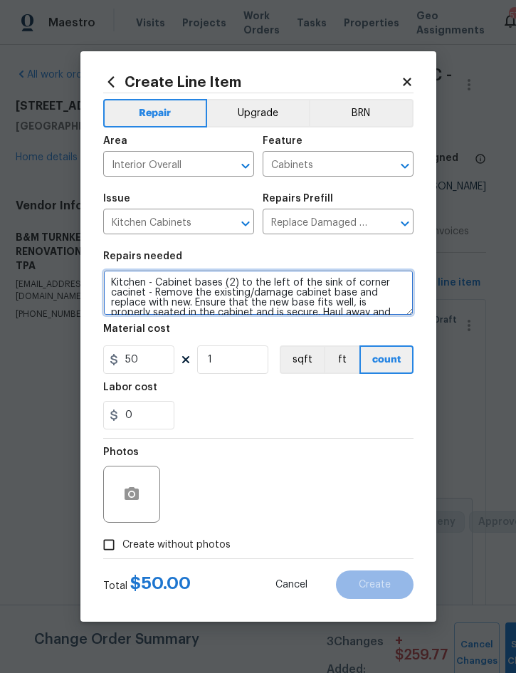
click at [115, 294] on textarea "Kitchen - Cabinet bases (2) to the left of the sink of corner cacinet - Remove …" at bounding box center [258, 293] width 310 height 46
type textarea "Kitchen - Cabinet bases (2) to the left of the sink of corner cabinet - Remove …"
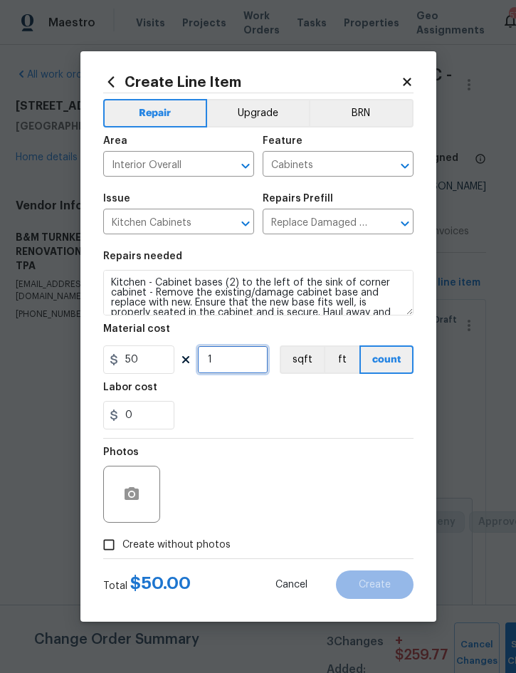
click at [233, 360] on input "1" at bounding box center [232, 359] width 71 height 28
type input "2"
click at [198, 552] on span "Create without photos" at bounding box center [176, 544] width 108 height 15
click at [122, 553] on input "Create without photos" at bounding box center [108, 544] width 27 height 27
checkbox input "true"
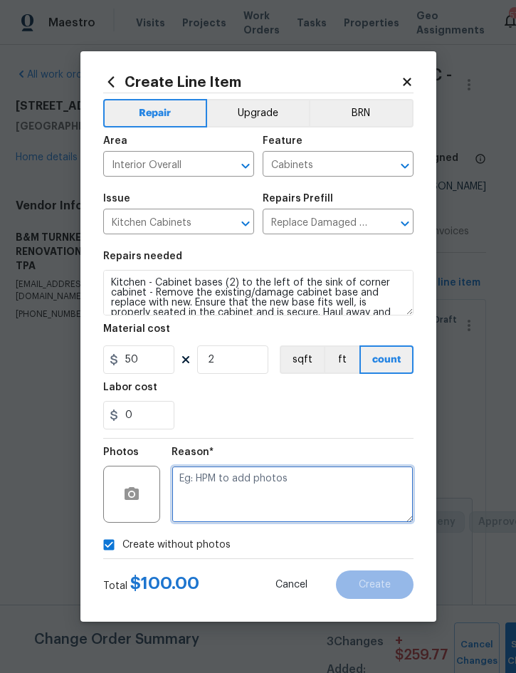
click at [321, 498] on textarea at bounding box center [293, 494] width 242 height 57
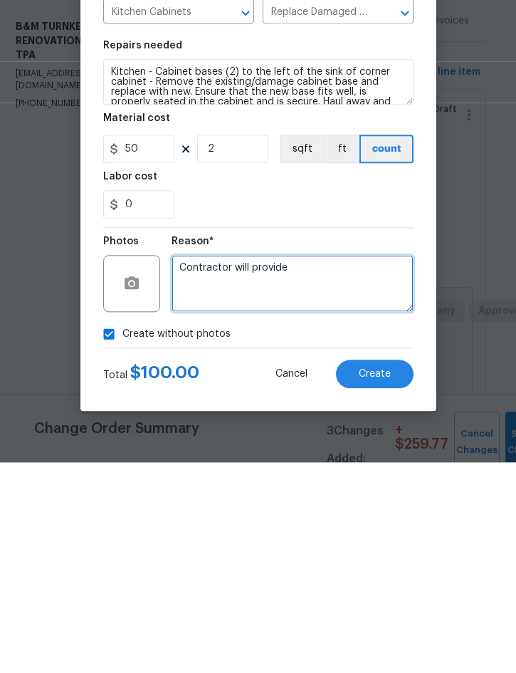
type textarea "Contractor will provide"
click at [381, 570] on button "Create" at bounding box center [375, 584] width 78 height 28
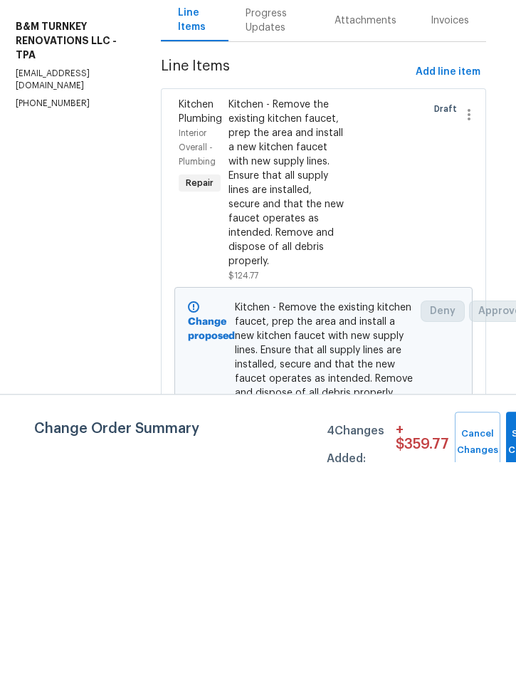
scroll to position [40, 0]
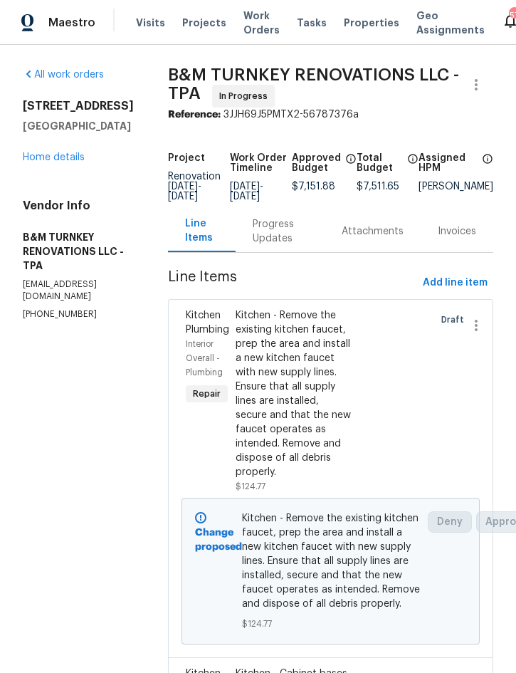
click at [65, 158] on link "Home details" at bounding box center [54, 157] width 62 height 10
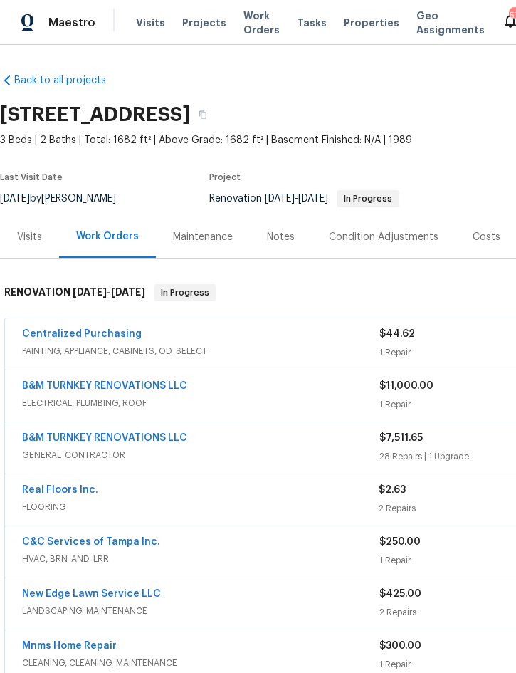
click at [278, 233] on div "Notes" at bounding box center [281, 237] width 28 height 14
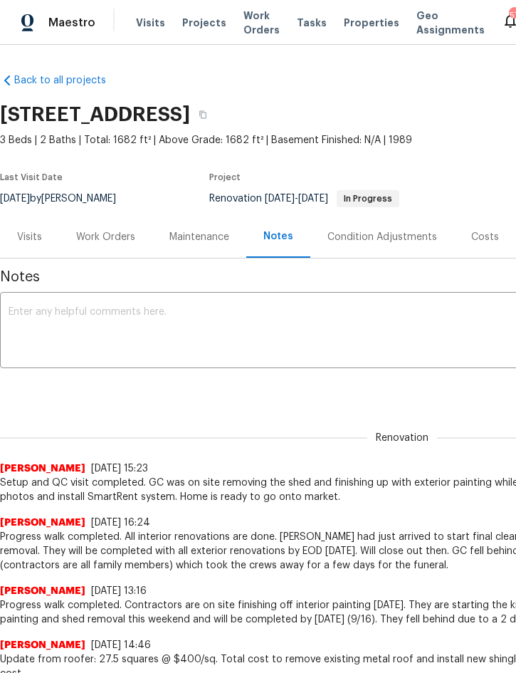
click at [26, 320] on textarea at bounding box center [402, 332] width 787 height 50
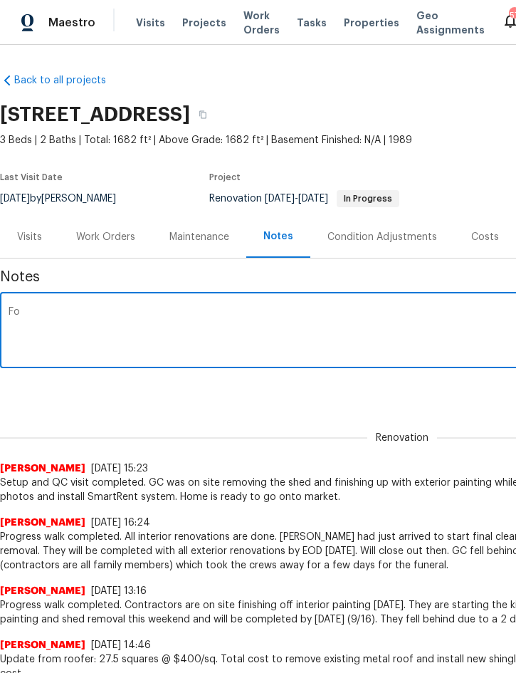
type textarea "F"
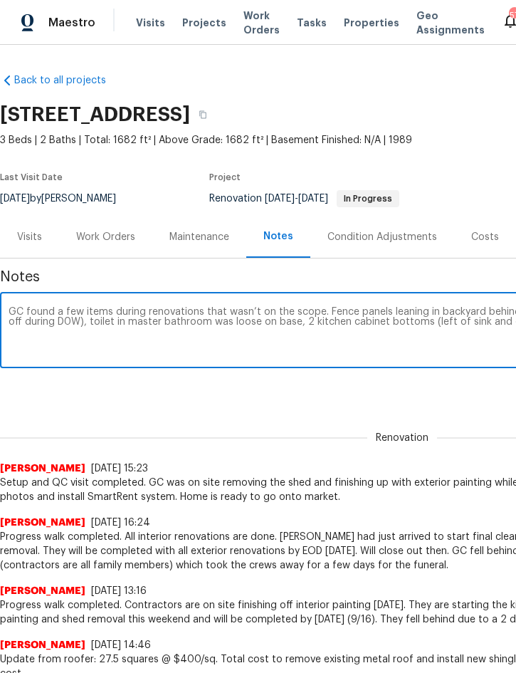
scroll to position [0, 261]
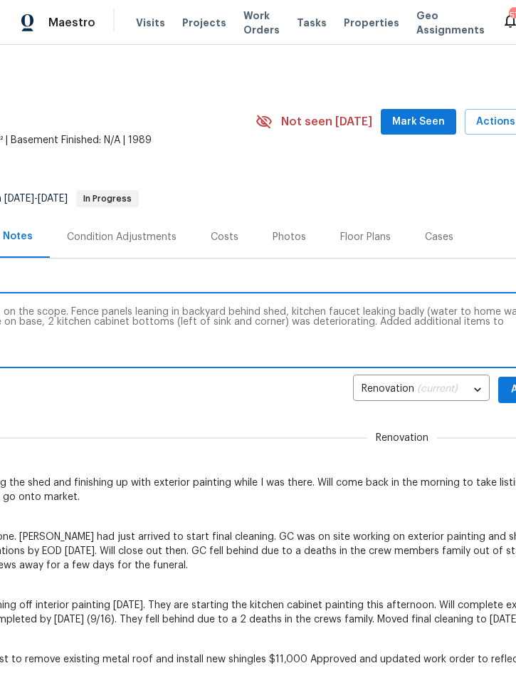
type textarea "GC found a few items during renovations that wasn’t on the scope. Fence panels …"
click at [510, 385] on span "Add" at bounding box center [521, 390] width 23 height 18
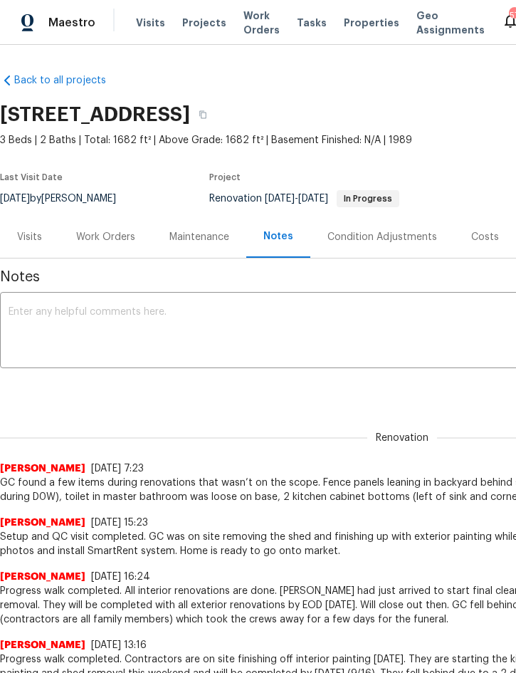
scroll to position [0, 0]
click at [106, 237] on div "Work Orders" at bounding box center [105, 237] width 59 height 14
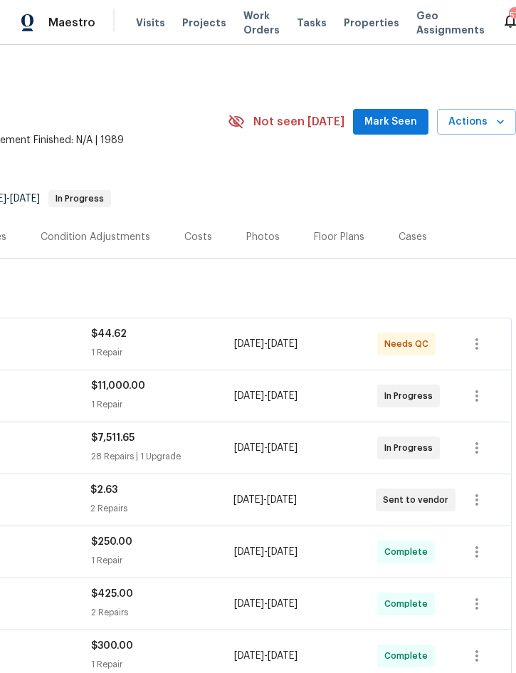
scroll to position [0, 288]
click at [481, 121] on span "Actions" at bounding box center [476, 122] width 56 height 18
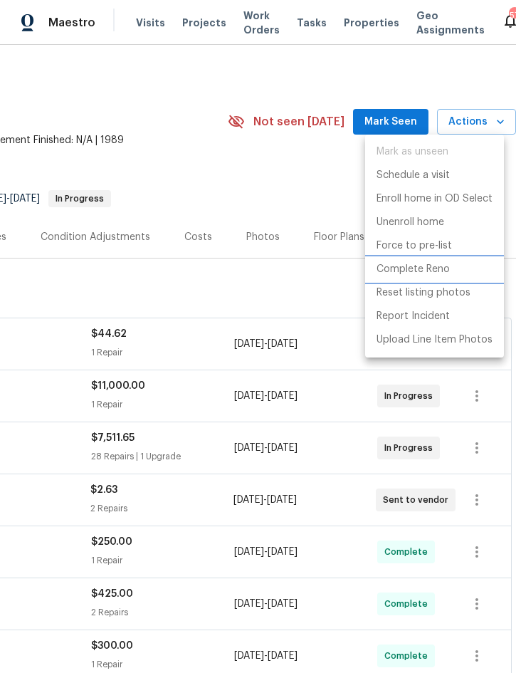
click at [422, 273] on p "Complete Reno" at bounding box center [413, 269] width 73 height 15
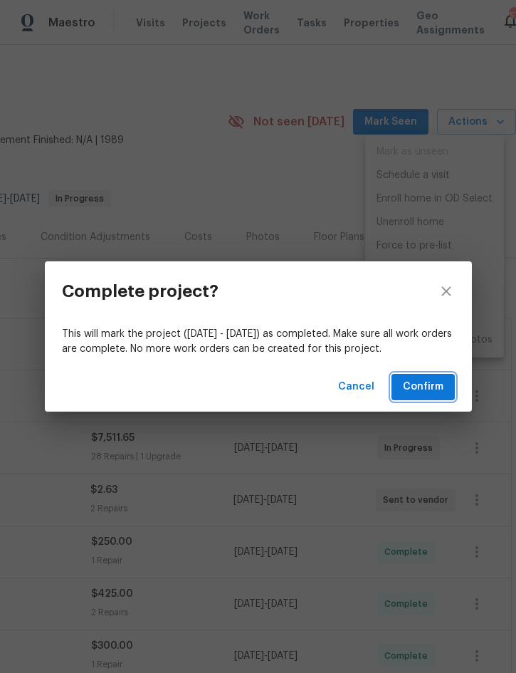
click at [426, 389] on span "Confirm" at bounding box center [423, 387] width 41 height 18
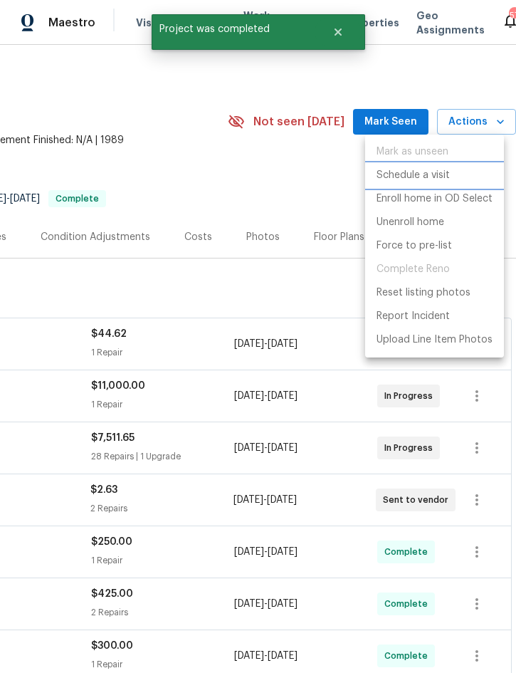
click at [419, 182] on p "Schedule a visit" at bounding box center [413, 175] width 73 height 15
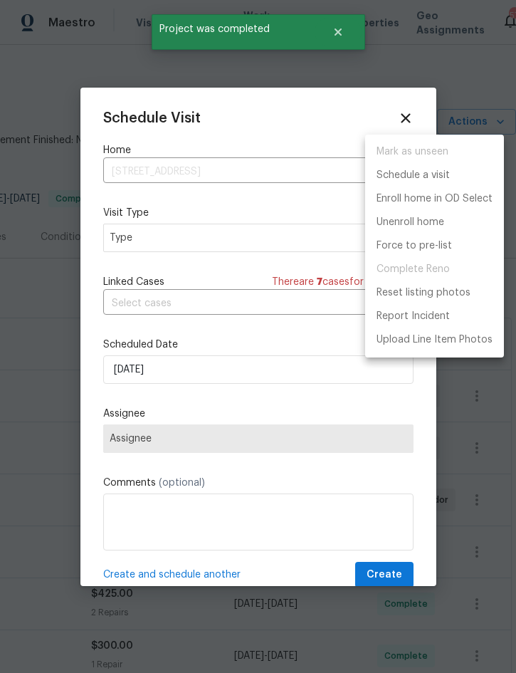
click at [205, 240] on div at bounding box center [258, 336] width 516 height 673
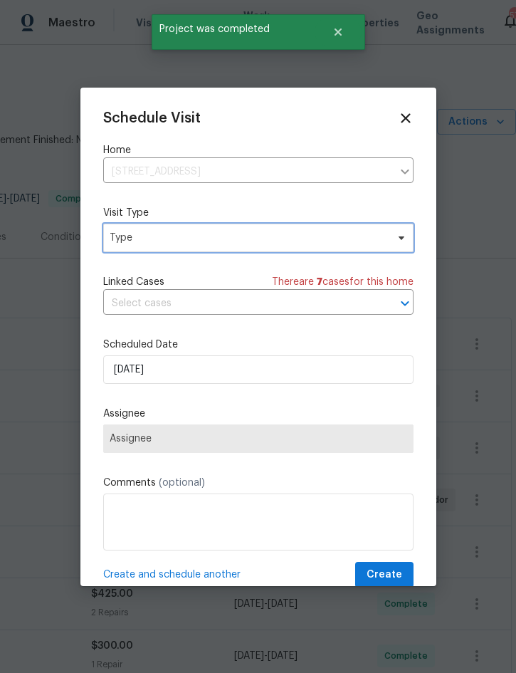
click at [228, 243] on span "Type" at bounding box center [248, 238] width 277 height 14
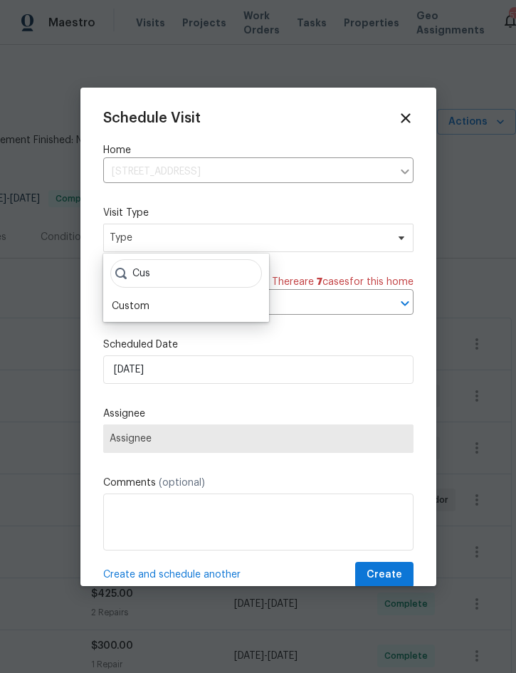
type input "Cus"
click at [166, 310] on div "Custom" at bounding box center [185, 306] width 157 height 20
click at [214, 300] on div "Custom" at bounding box center [185, 306] width 157 height 20
click at [140, 310] on div "Custom" at bounding box center [131, 306] width 38 height 14
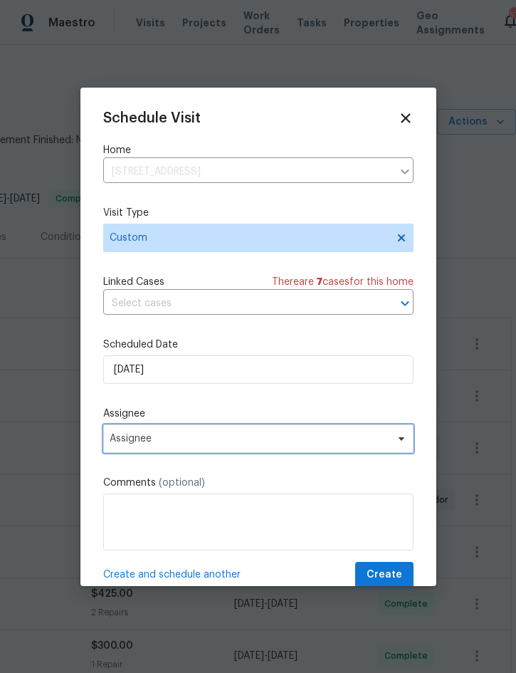
click at [190, 440] on span "Assignee" at bounding box center [249, 438] width 279 height 11
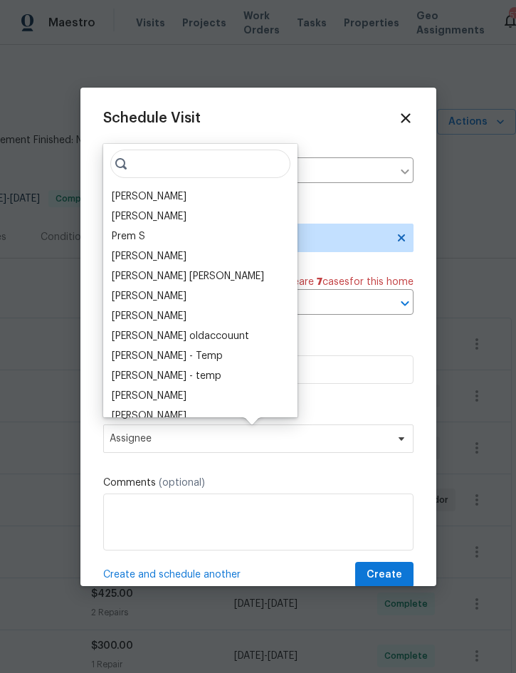
click at [158, 199] on div "[PERSON_NAME]" at bounding box center [149, 196] width 75 height 14
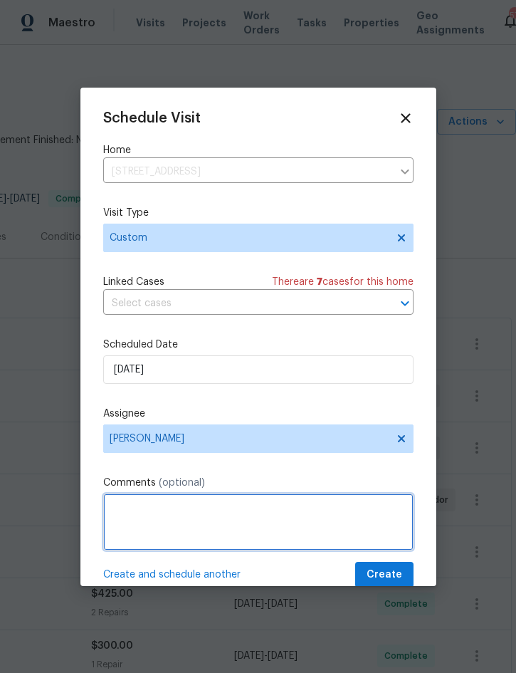
click at [192, 508] on textarea at bounding box center [258, 521] width 310 height 57
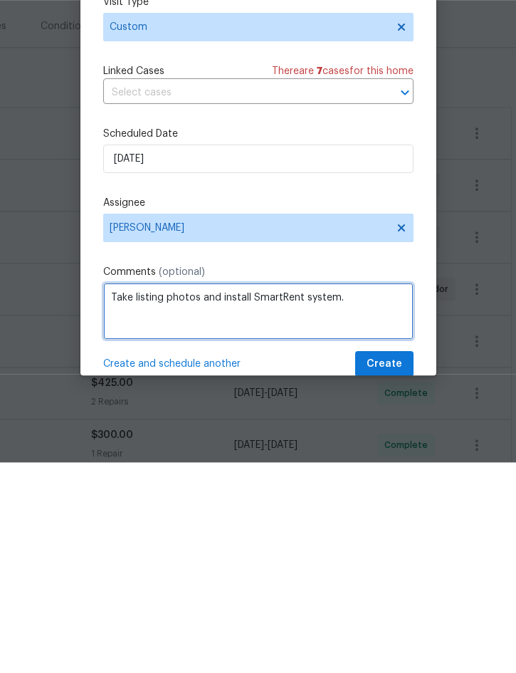
type textarea "Take listing photos and install SmartRent system."
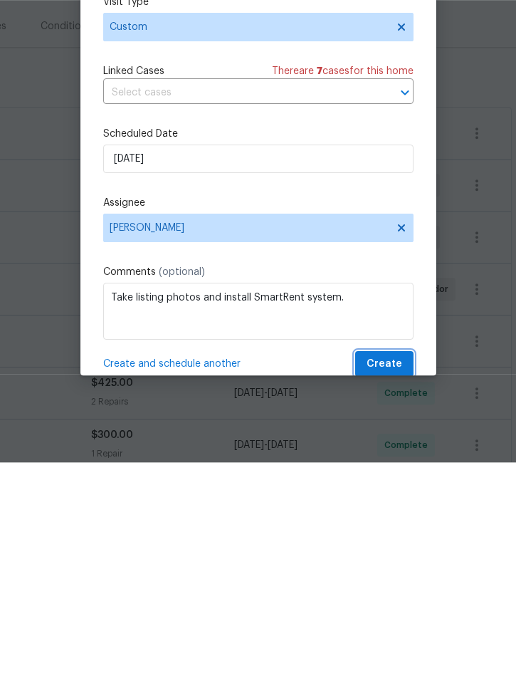
click at [393, 566] on span "Create" at bounding box center [385, 575] width 36 height 18
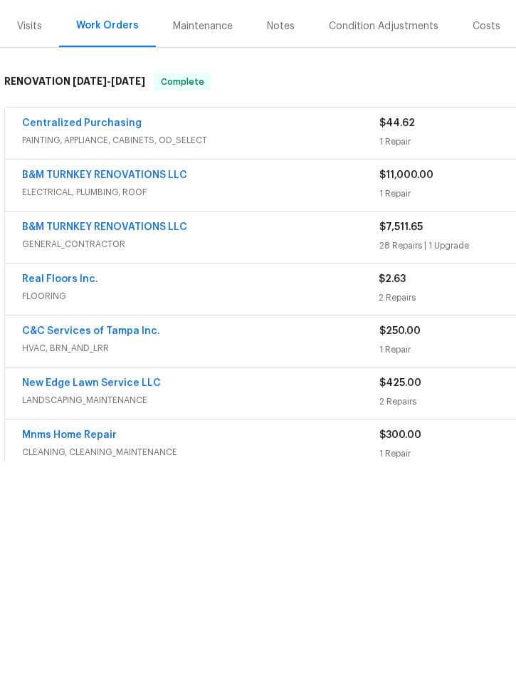
scroll to position [0, 0]
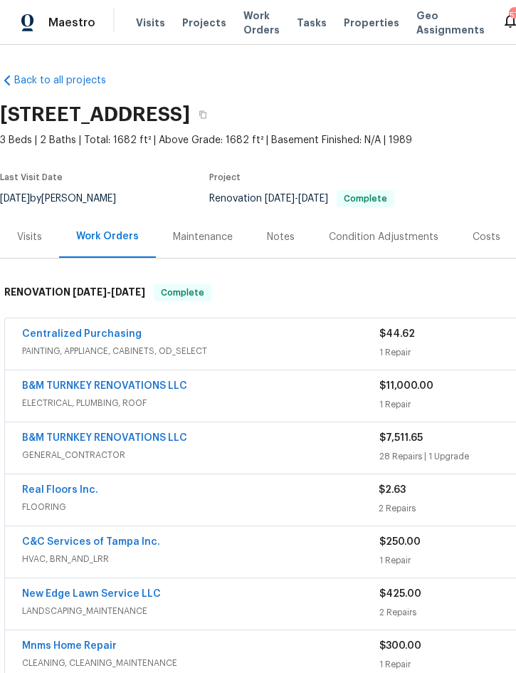
click at [201, 19] on span "Projects" at bounding box center [204, 23] width 44 height 14
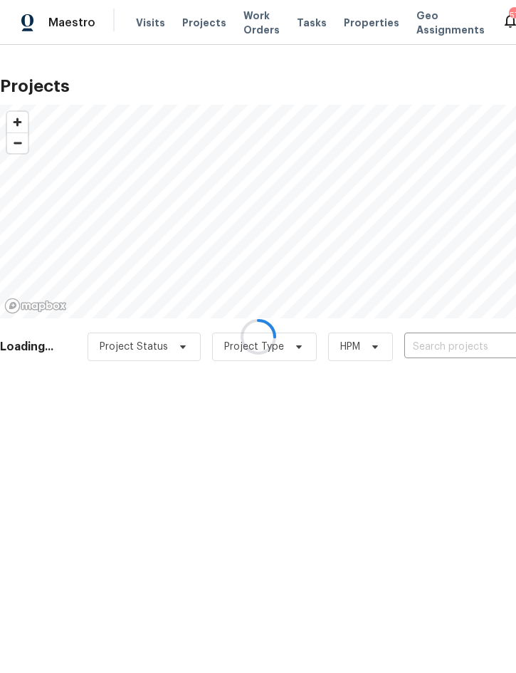
click at [151, 22] on div at bounding box center [258, 336] width 516 height 673
click at [142, 19] on div at bounding box center [258, 336] width 516 height 673
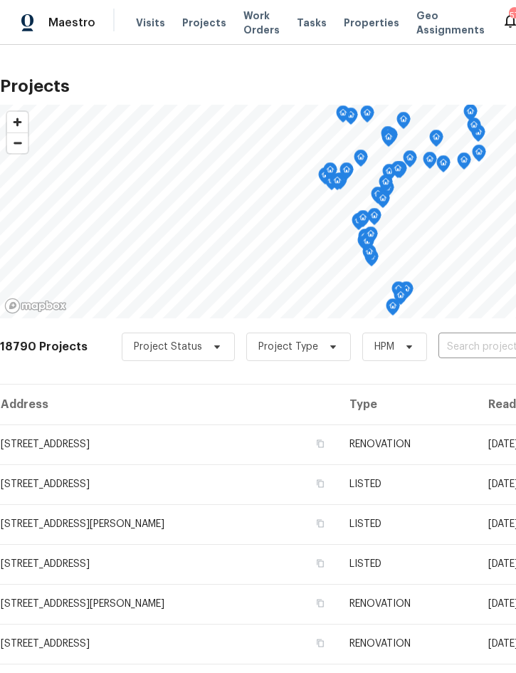
click at [478, 351] on input "text" at bounding box center [519, 347] width 163 height 22
type input "5030"
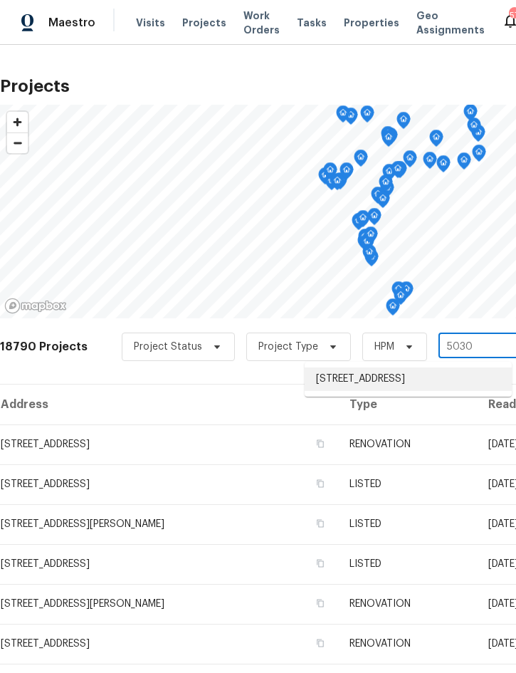
click at [451, 382] on li "5030 Creekview Ln, Lakeland, FL 33811" at bounding box center [408, 378] width 207 height 23
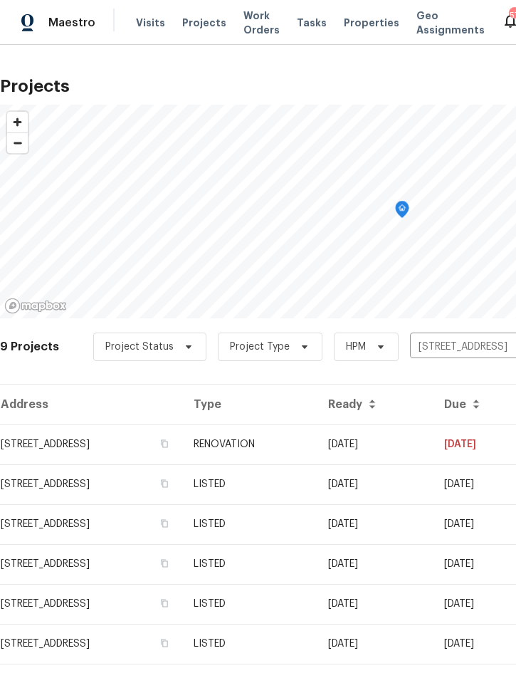
click at [317, 444] on td "RENOVATION" at bounding box center [249, 444] width 135 height 40
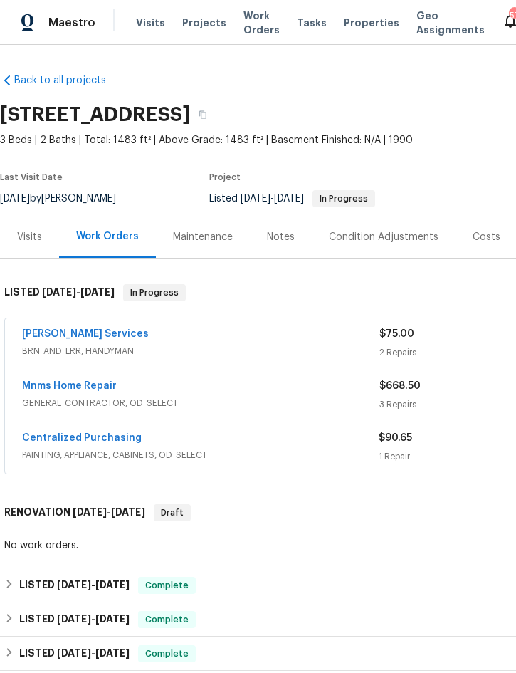
click at [273, 251] on div "Notes" at bounding box center [281, 237] width 62 height 42
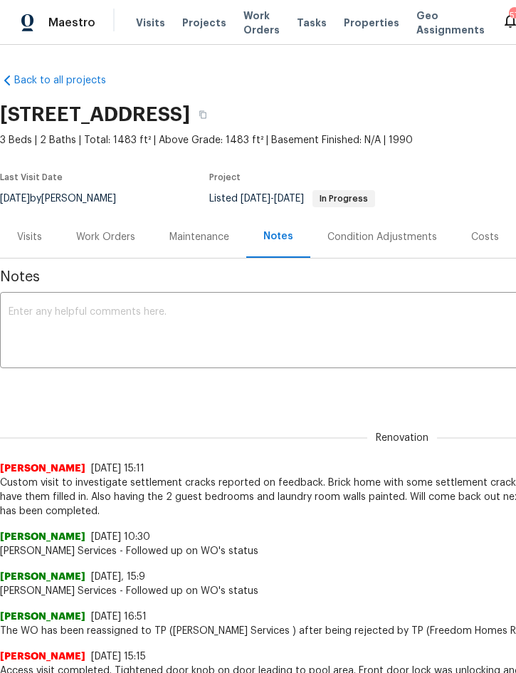
click at [142, 21] on span "Visits" at bounding box center [150, 23] width 29 height 14
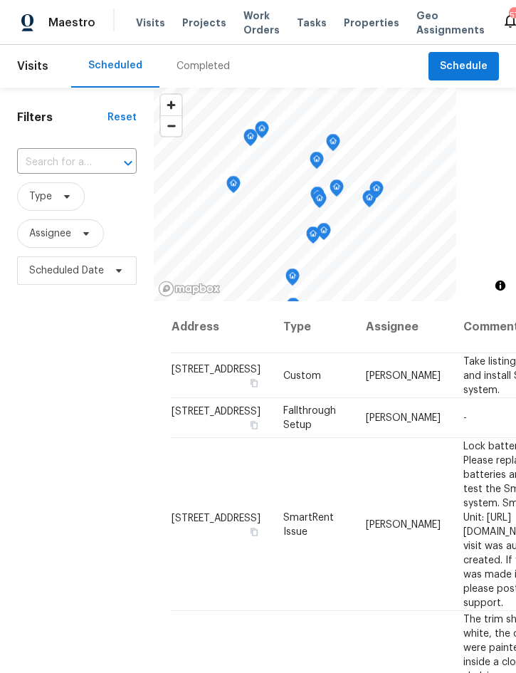
click at [72, 162] on input "text" at bounding box center [57, 163] width 80 height 22
type input "5030"
click at [80, 199] on li "5030 Creekview Ln, Lakeland, FL 33811" at bounding box center [75, 195] width 119 height 23
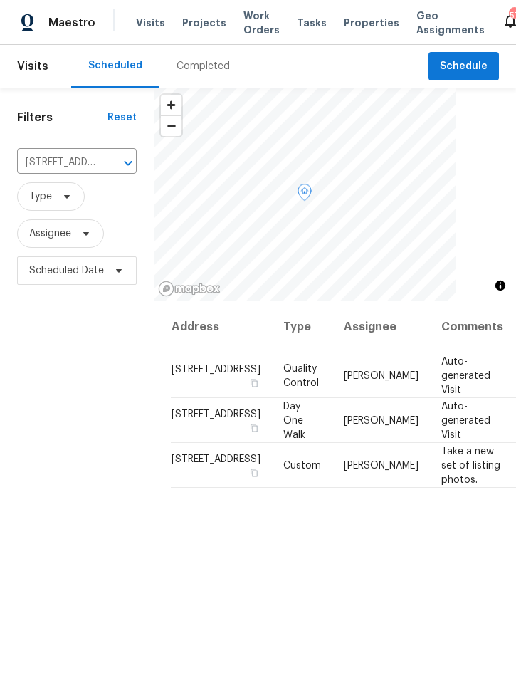
click at [0, 0] on icon at bounding box center [0, 0] width 0 height 0
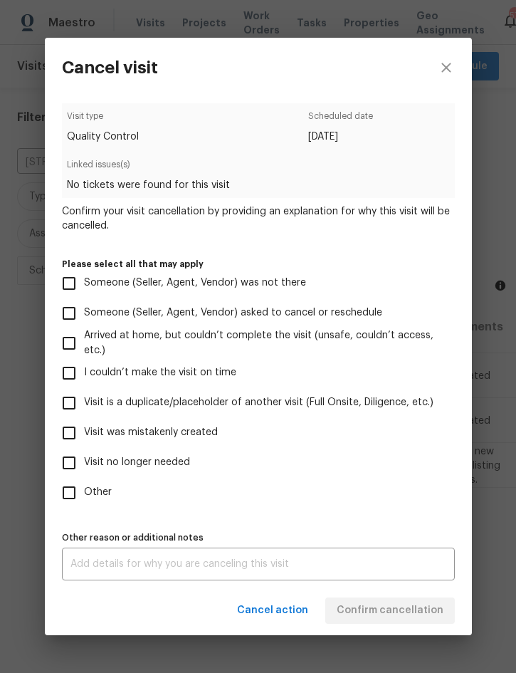
click at [189, 431] on span "Visit was mistakenly created" at bounding box center [151, 432] width 134 height 15
click at [84, 431] on input "Visit was mistakenly created" at bounding box center [69, 433] width 30 height 30
checkbox input "true"
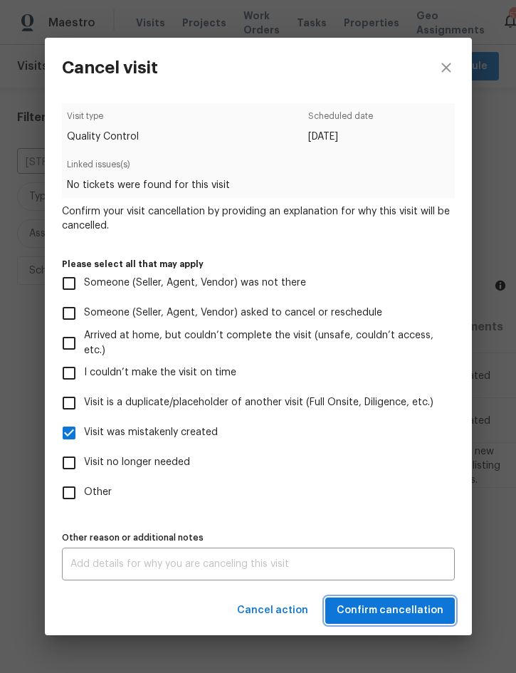
click at [414, 607] on span "Confirm cancellation" at bounding box center [390, 610] width 107 height 18
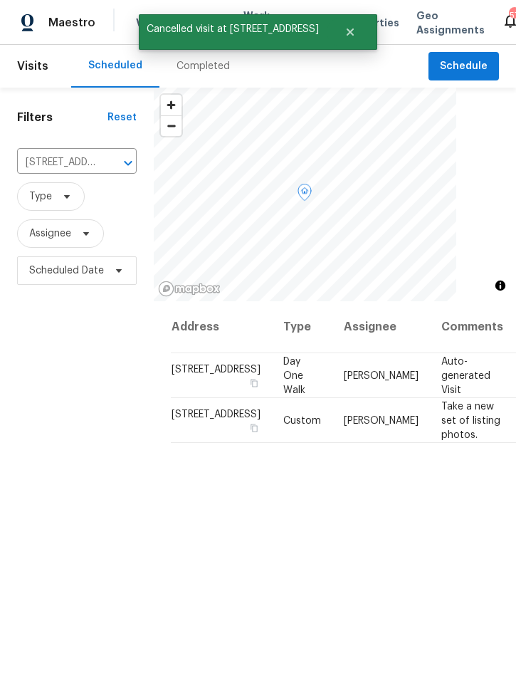
click at [0, 0] on icon at bounding box center [0, 0] width 0 height 0
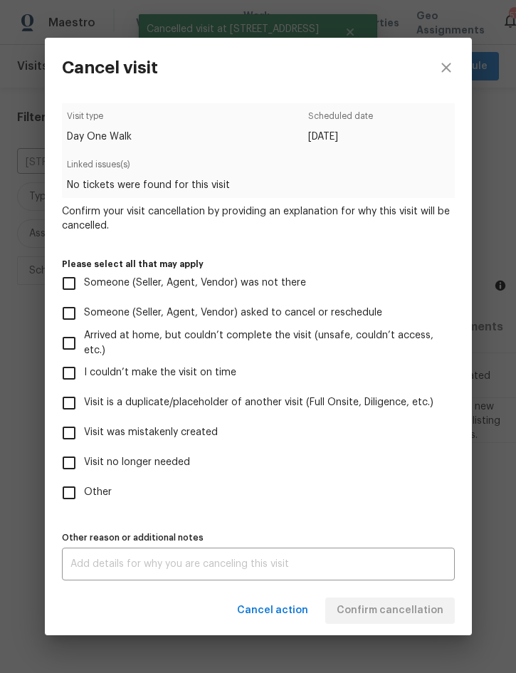
click at [202, 433] on span "Visit was mistakenly created" at bounding box center [151, 432] width 134 height 15
click at [84, 433] on input "Visit was mistakenly created" at bounding box center [69, 433] width 30 height 30
checkbox input "true"
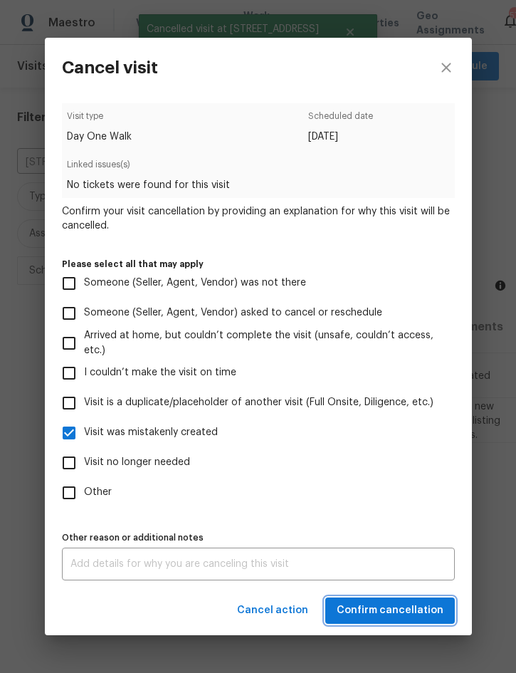
click at [409, 618] on span "Confirm cancellation" at bounding box center [390, 610] width 107 height 18
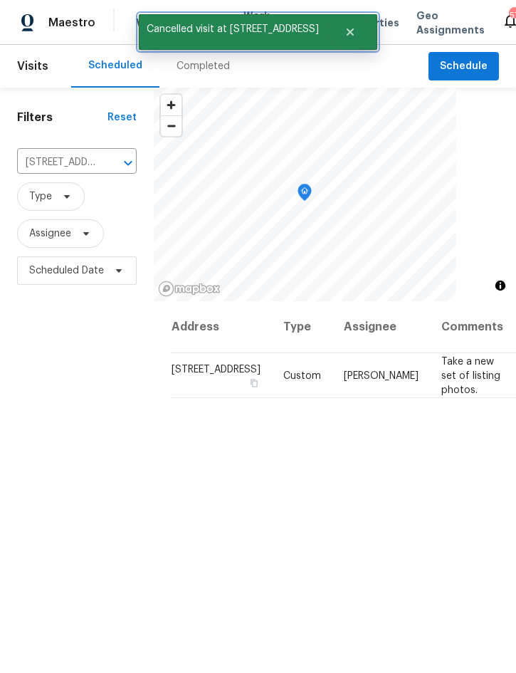
click at [350, 29] on icon "Close" at bounding box center [350, 31] width 11 height 11
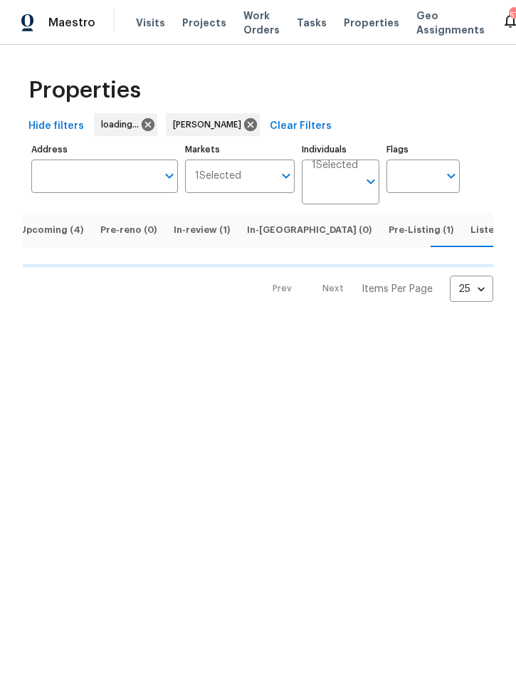
scroll to position [0, 12]
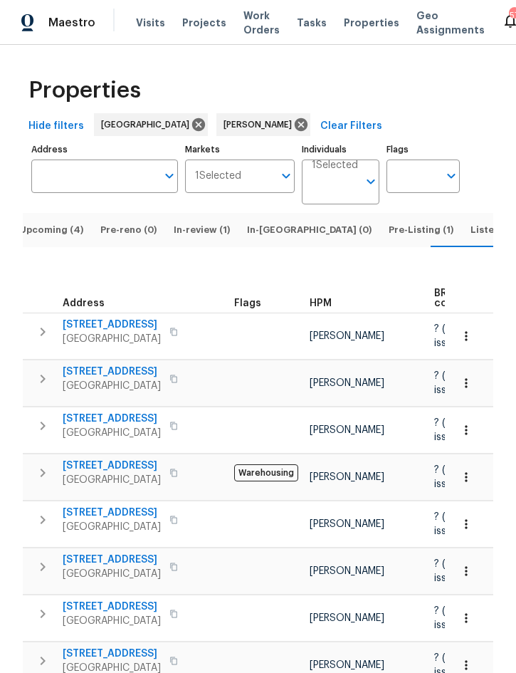
click at [44, 238] on span "Upcoming (4)" at bounding box center [51, 230] width 64 height 16
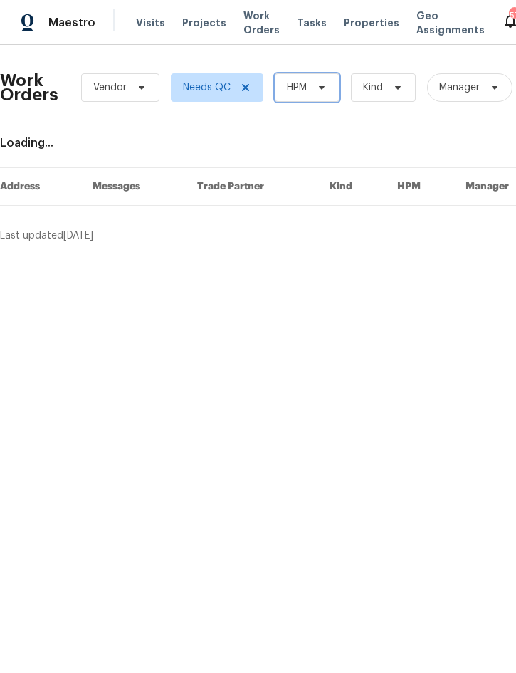
click at [311, 86] on span "HPM" at bounding box center [307, 87] width 65 height 28
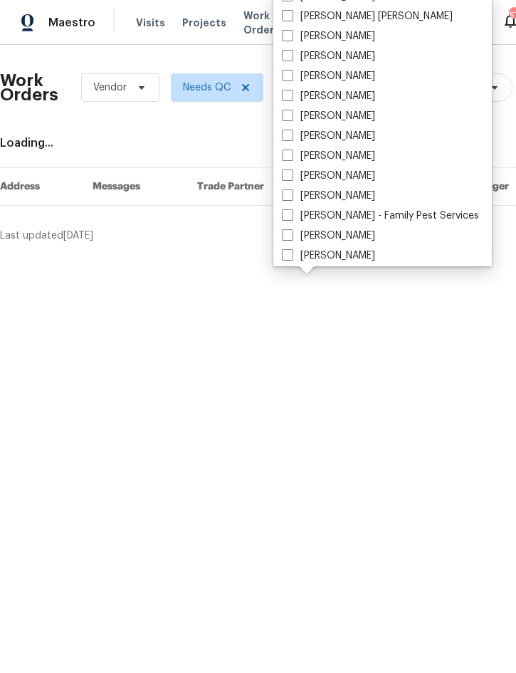
scroll to position [117, 0]
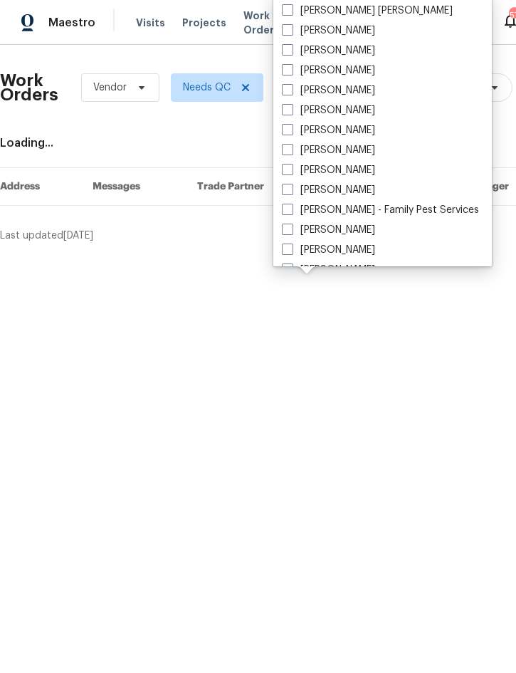
click at [350, 191] on label "[PERSON_NAME]" at bounding box center [328, 190] width 93 height 14
click at [291, 191] on input "[PERSON_NAME]" at bounding box center [286, 187] width 9 height 9
checkbox input "true"
